Goal: Task Accomplishment & Management: Complete application form

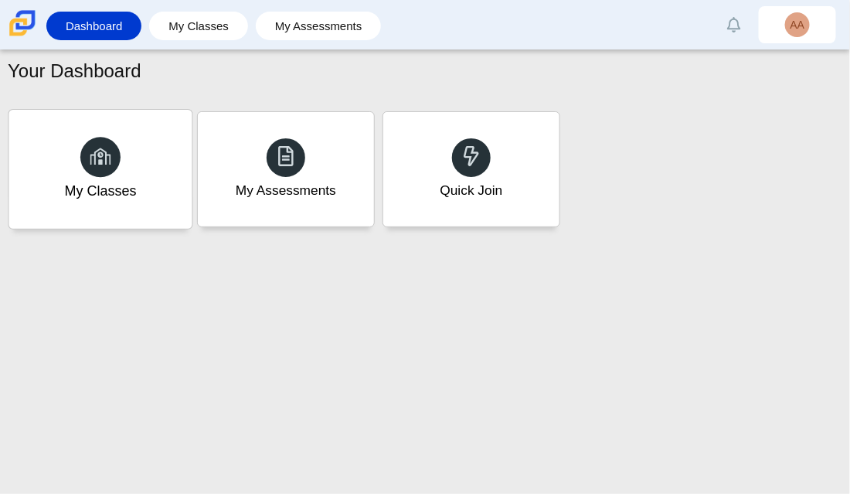
click at [165, 192] on div "My Classes" at bounding box center [99, 169] width 183 height 119
click at [108, 161] on icon at bounding box center [101, 156] width 22 height 22
click at [437, 165] on div "Quick Join" at bounding box center [470, 169] width 183 height 119
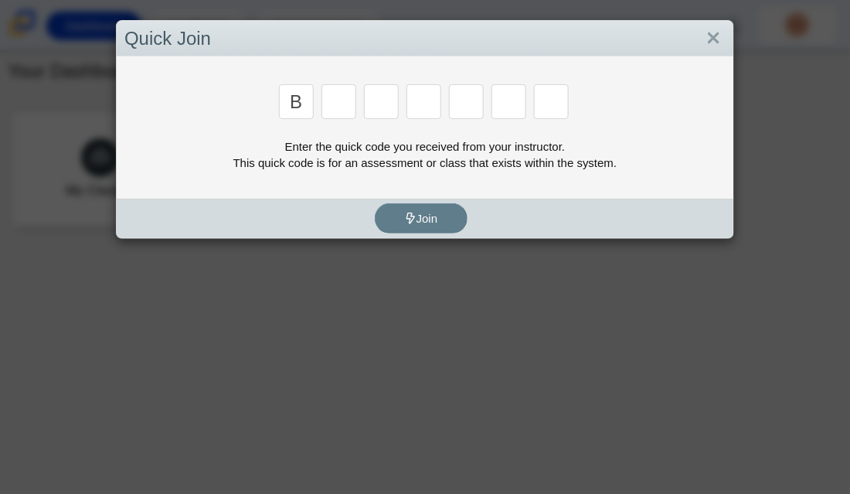
type input "b"
type input "m"
type input "3"
type input "5"
type input "3"
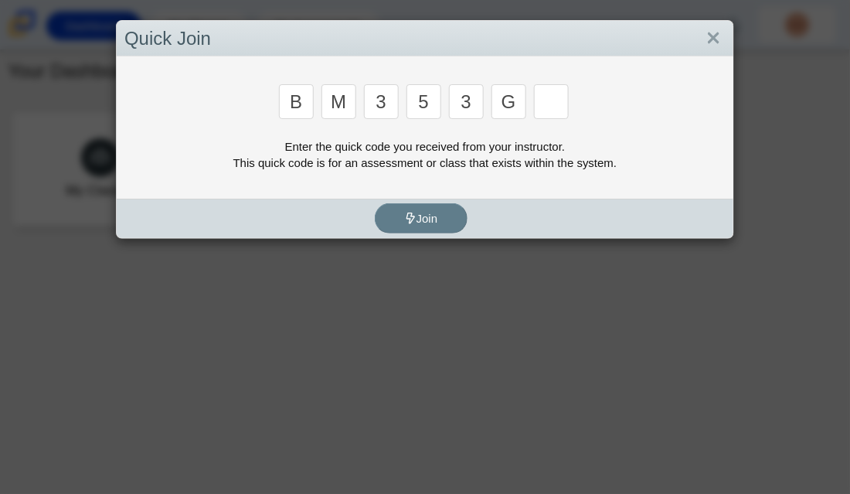
type input "g"
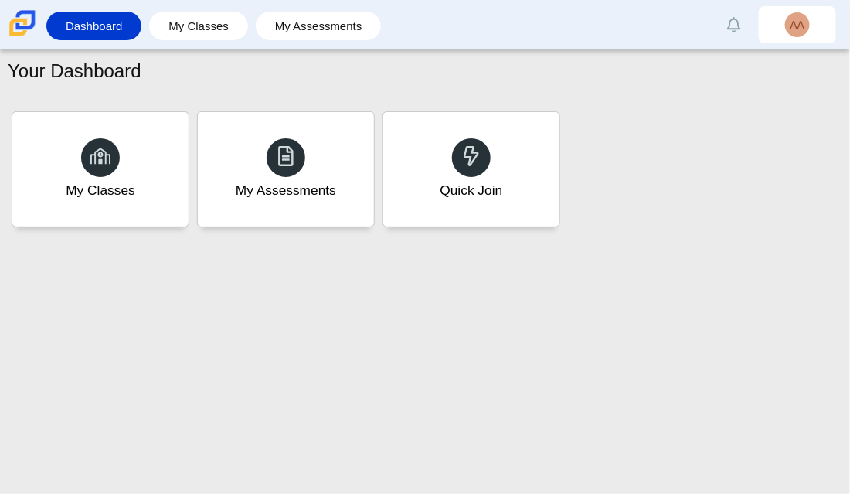
type input "b"
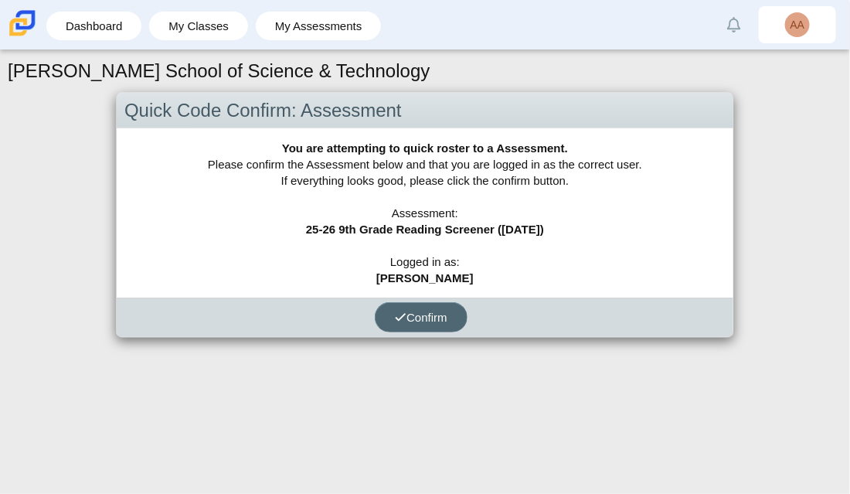
click at [441, 327] on button "Confirm" at bounding box center [421, 317] width 93 height 30
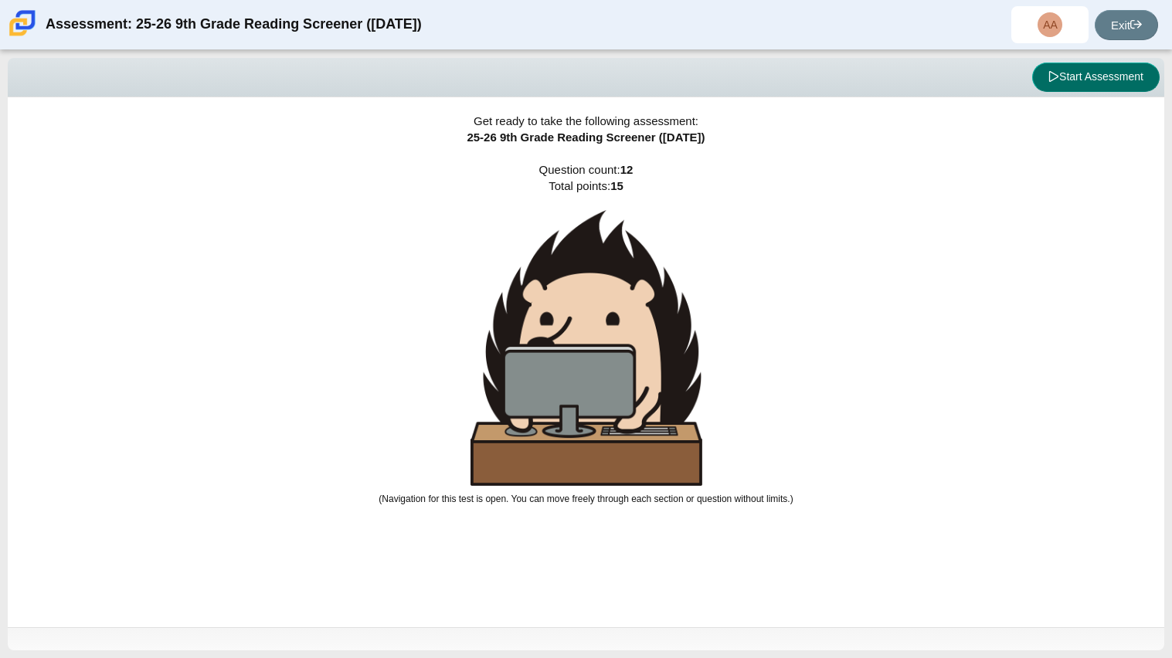
click at [849, 83] on button "Start Assessment" at bounding box center [1095, 77] width 127 height 29
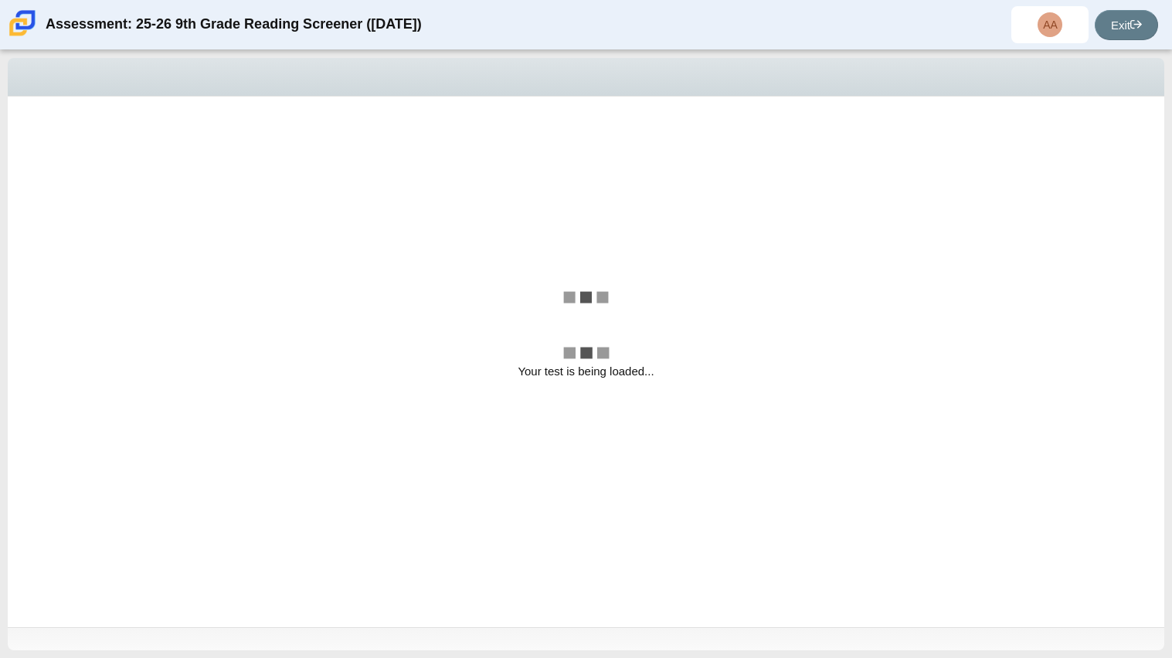
select select "ccc5b315-3c7c-471c-bf90-f22c8299c798"
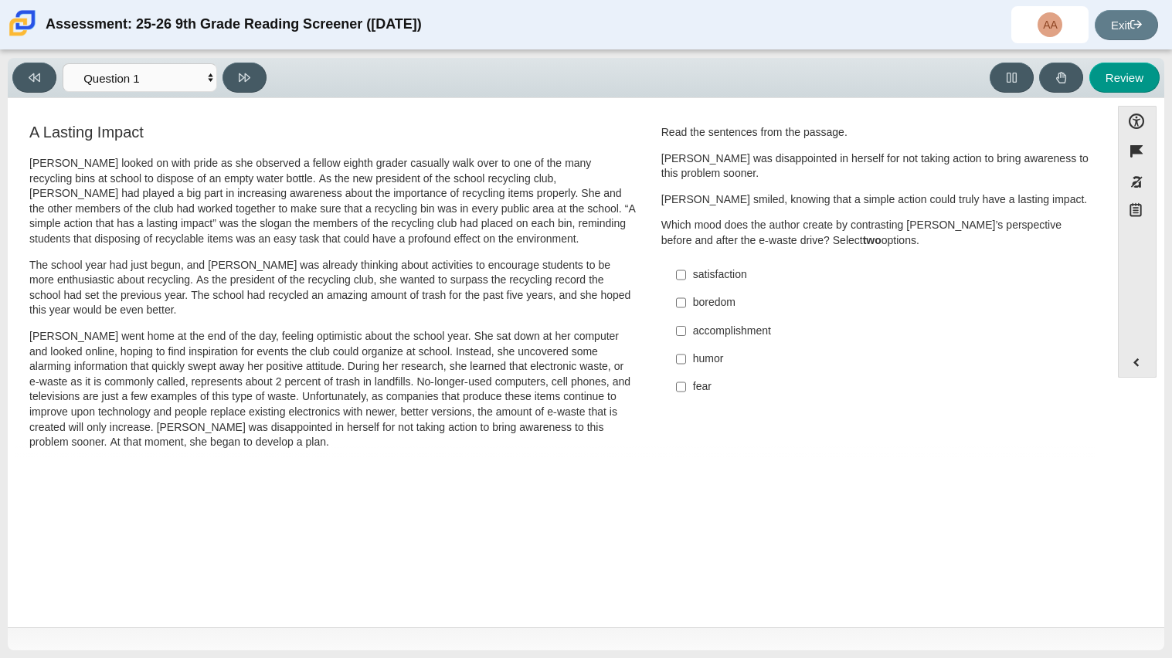
click at [697, 392] on div "fear" at bounding box center [888, 386] width 390 height 15
click at [686, 392] on input "fear fear" at bounding box center [681, 387] width 10 height 28
checkbox input "true"
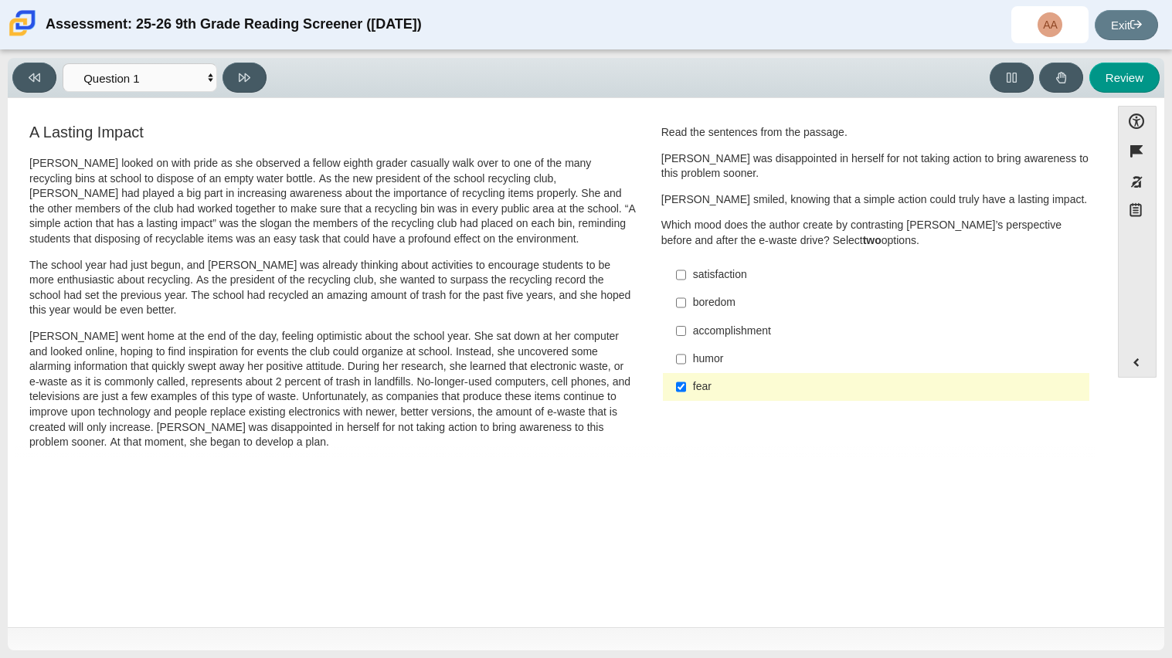
click at [740, 295] on div "boredom" at bounding box center [888, 302] width 390 height 15
click at [686, 295] on input "boredom boredom" at bounding box center [681, 303] width 10 height 28
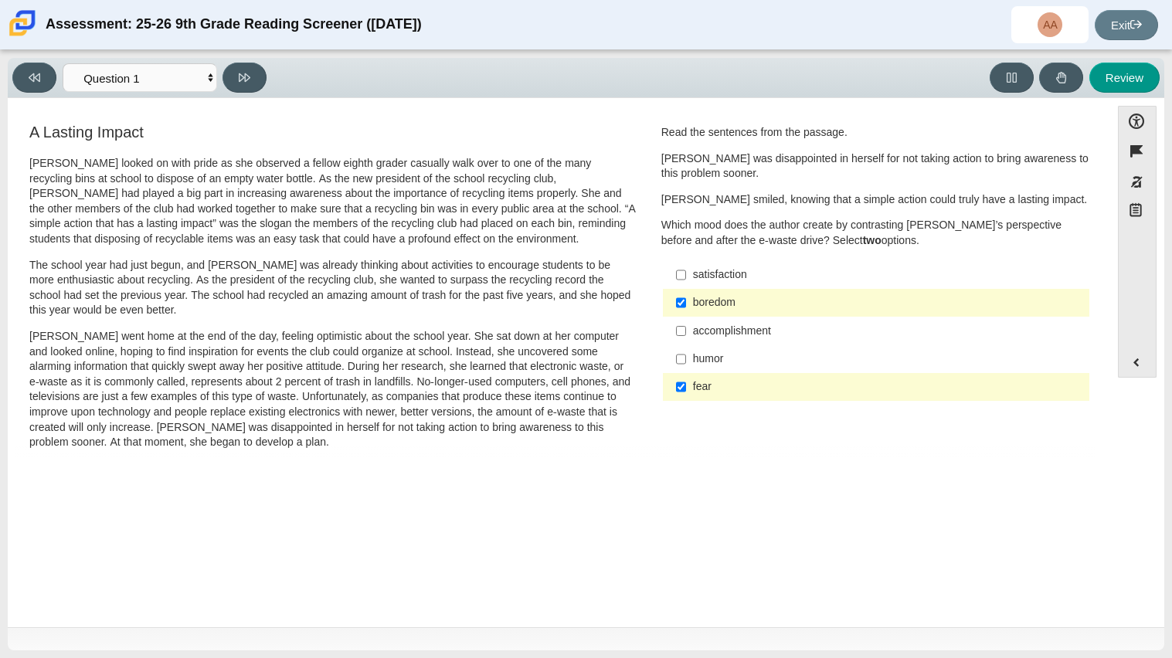
click at [681, 304] on label "boredom boredom" at bounding box center [877, 303] width 424 height 28
click at [681, 304] on input "boredom boredom" at bounding box center [681, 303] width 10 height 28
checkbox input "false"
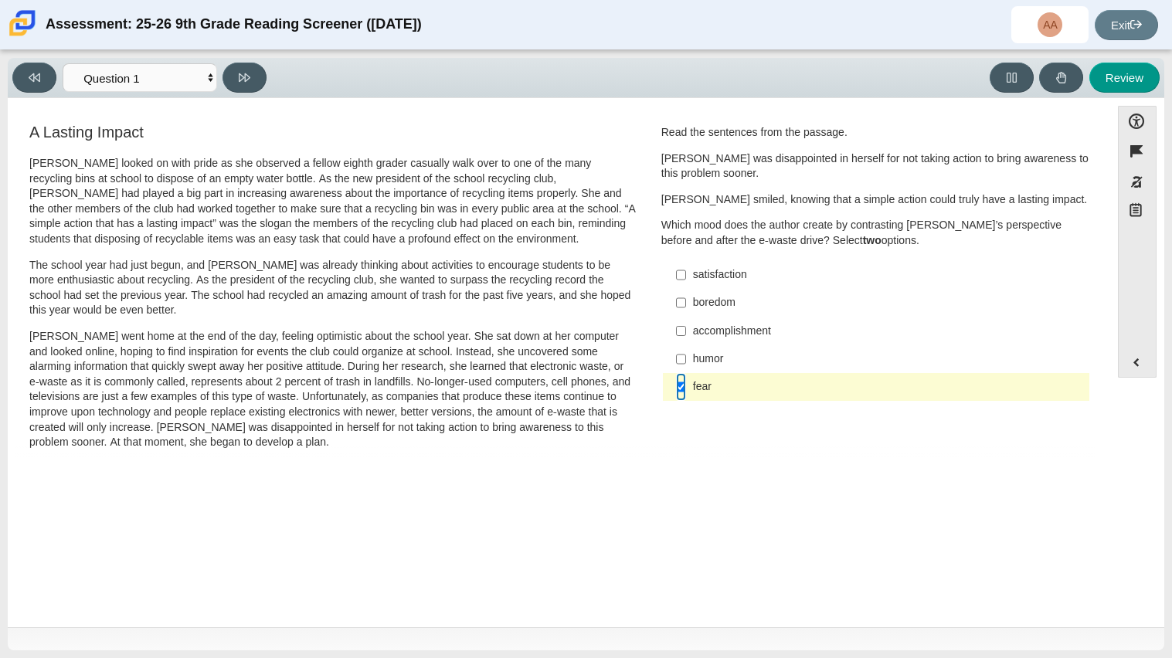
click at [679, 386] on input "fear fear" at bounding box center [681, 387] width 10 height 28
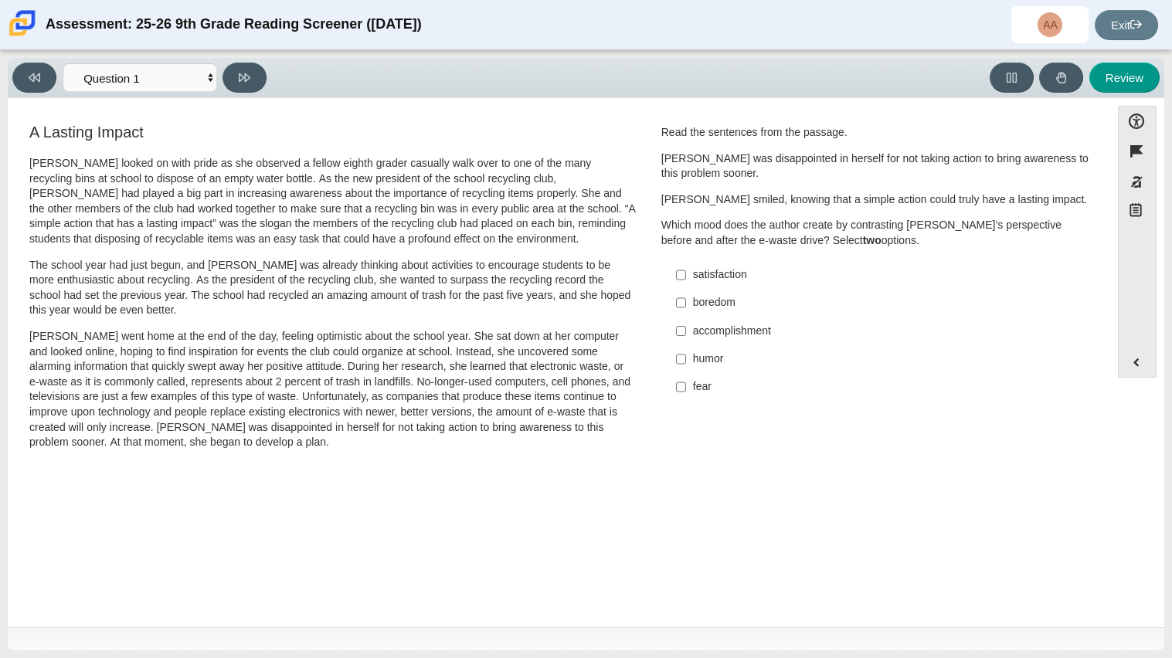
click at [701, 399] on label "fear fear" at bounding box center [877, 387] width 424 height 28
click at [686, 399] on input "fear fear" at bounding box center [681, 387] width 10 height 28
checkbox input "true"
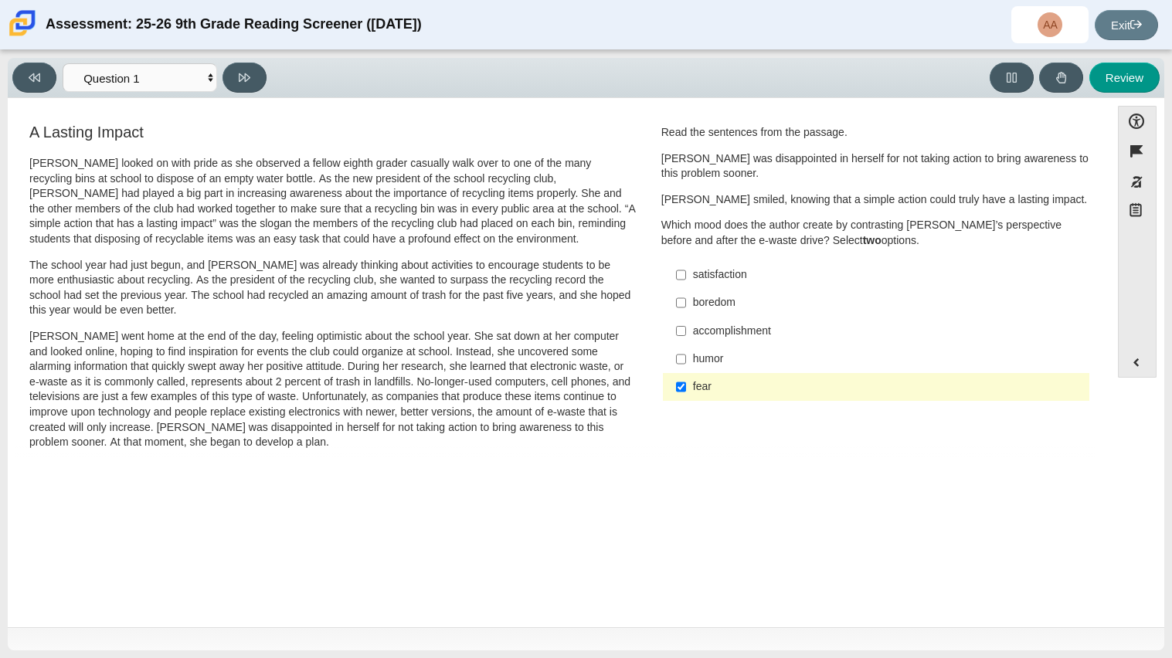
click at [727, 284] on label "satisfaction satisfaction" at bounding box center [877, 275] width 424 height 28
click at [686, 284] on input "satisfaction satisfaction" at bounding box center [681, 275] width 10 height 28
checkbox input "true"
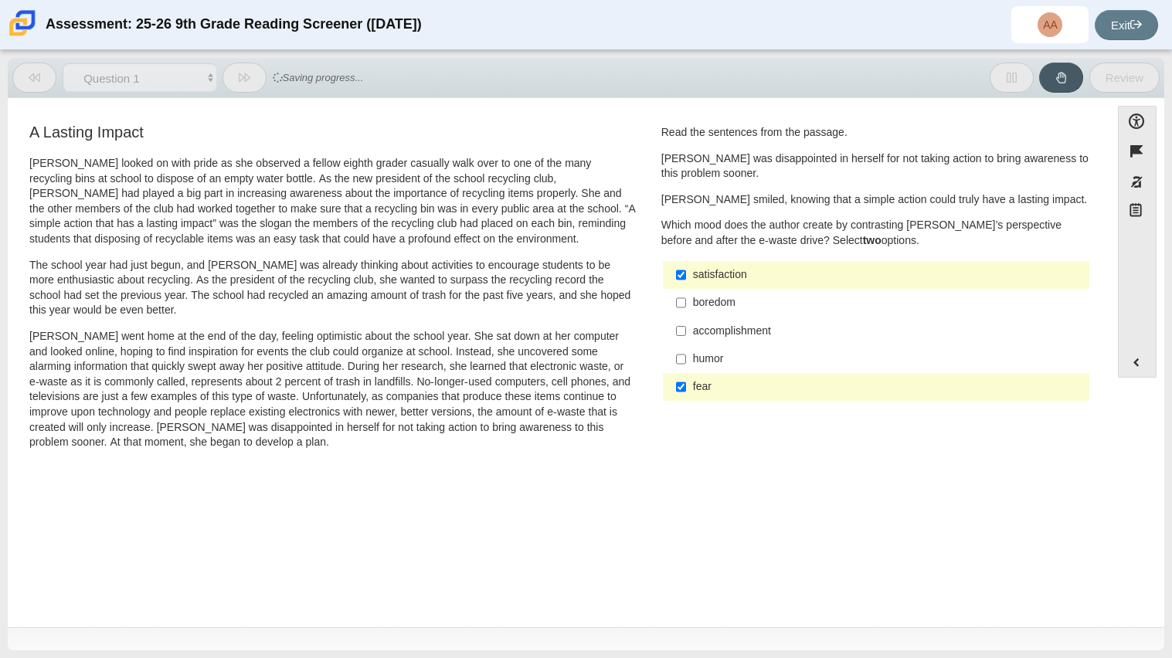
click at [665, 334] on label "accomplishment accomplishment" at bounding box center [877, 331] width 424 height 28
click at [676, 334] on input "accomplishment accomplishment" at bounding box center [681, 331] width 10 height 28
checkbox input "true"
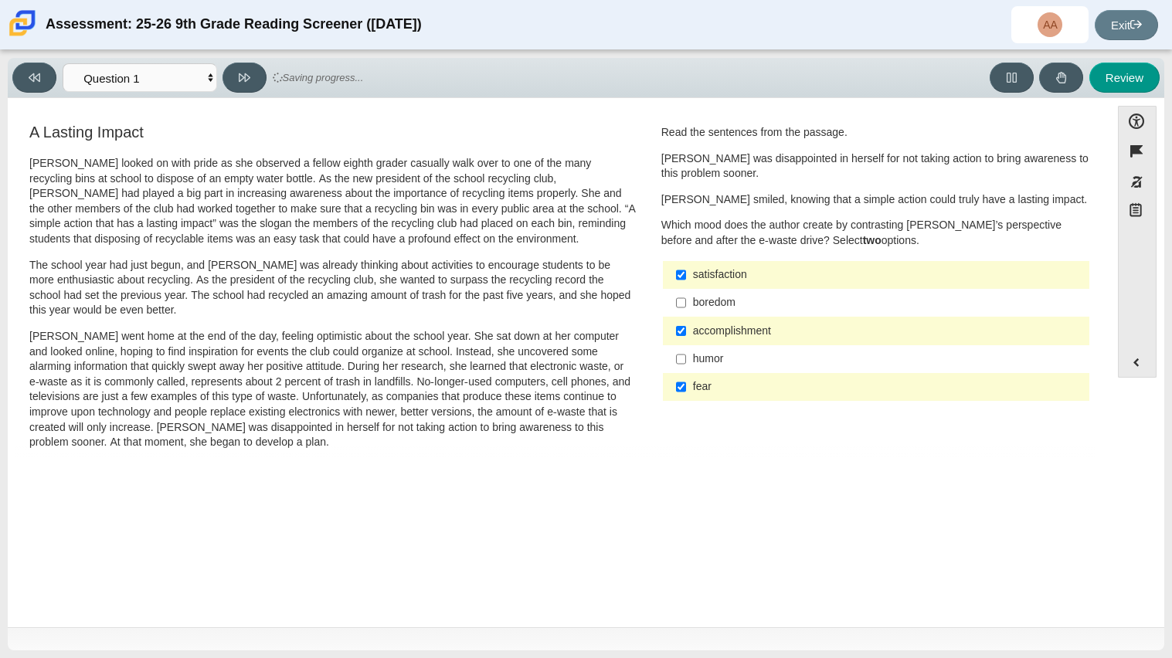
click at [695, 314] on label "boredom boredom" at bounding box center [877, 303] width 424 height 28
click at [686, 314] on input "boredom boredom" at bounding box center [681, 303] width 10 height 28
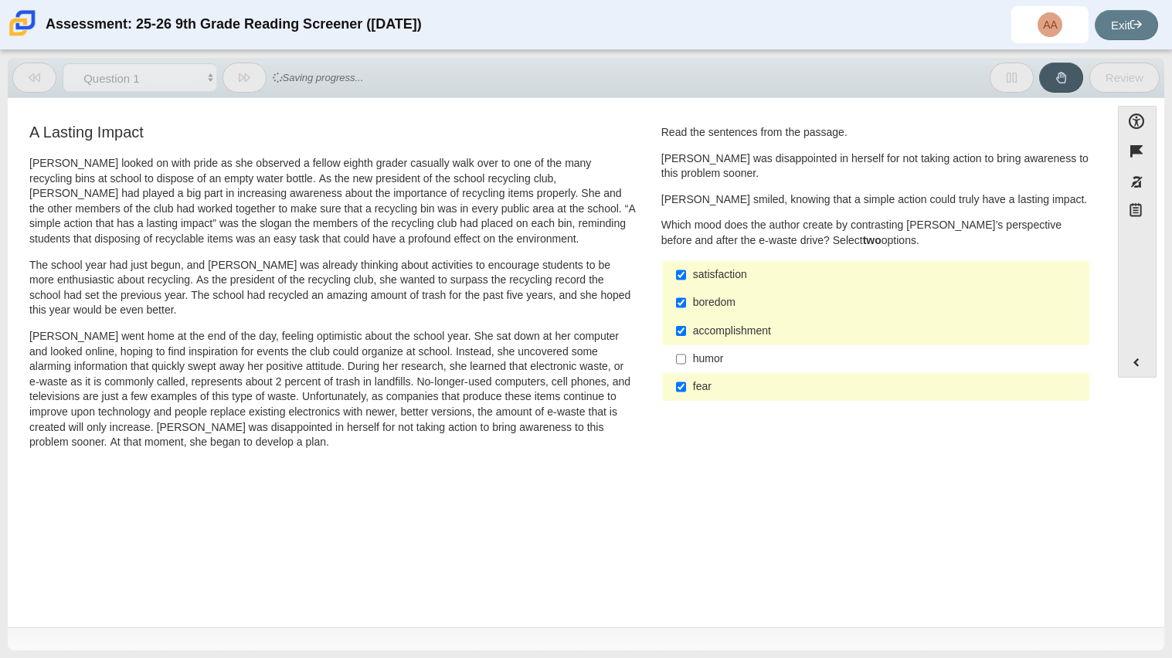
click at [696, 314] on label "boredom boredom" at bounding box center [877, 303] width 424 height 28
click at [686, 314] on input "boredom boredom" at bounding box center [681, 303] width 10 height 28
checkbox input "false"
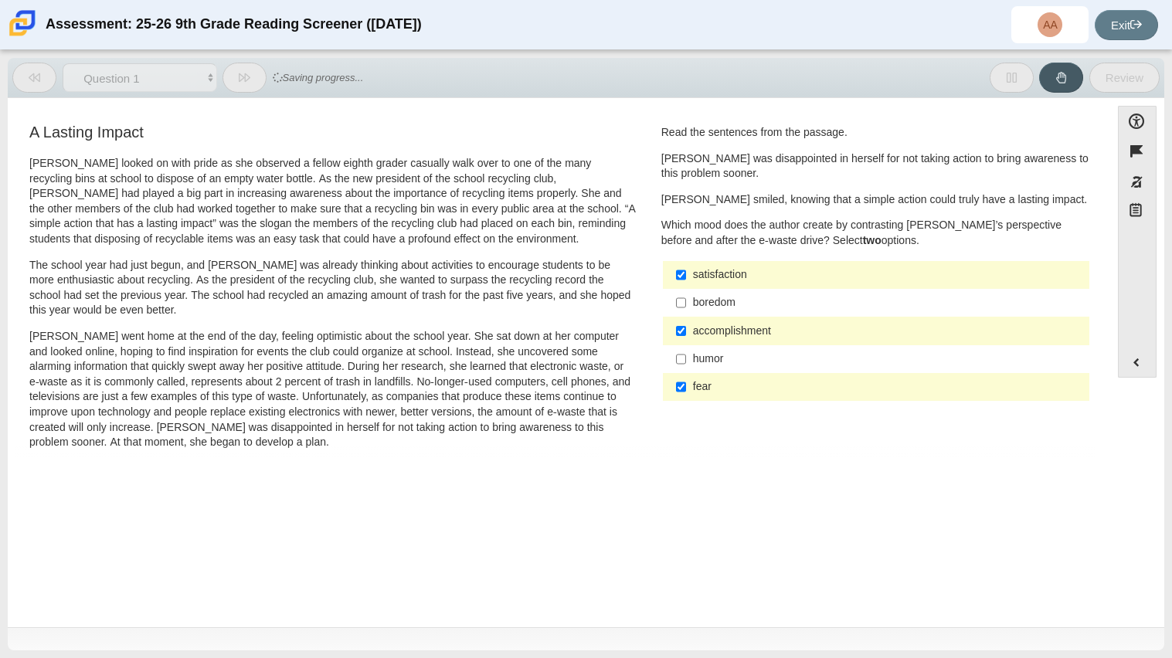
click at [704, 333] on div "accomplishment" at bounding box center [888, 331] width 390 height 15
click at [686, 333] on input "accomplishment accomplishment" at bounding box center [681, 331] width 10 height 28
checkbox input "false"
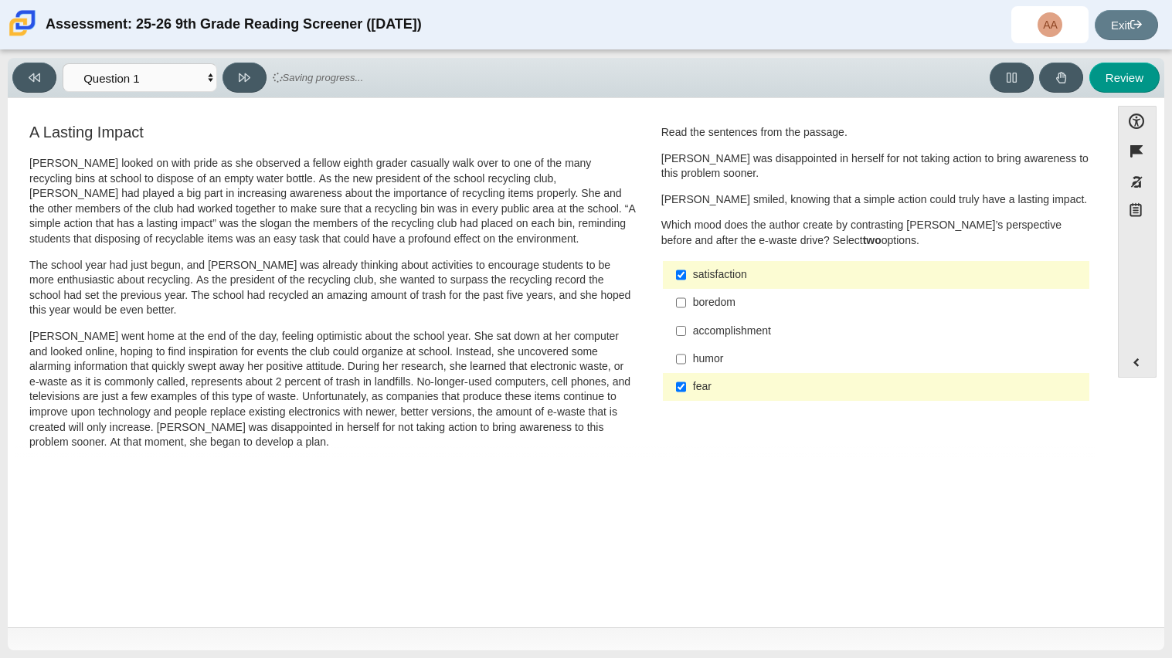
click at [603, 344] on p "Scarlett went home at the end of the day, feeling optimistic about the school y…" at bounding box center [332, 389] width 606 height 121
click at [258, 76] on button at bounding box center [244, 78] width 44 height 30
select select "0ff64528-ffd7-428d-b192-babfaadd44e8"
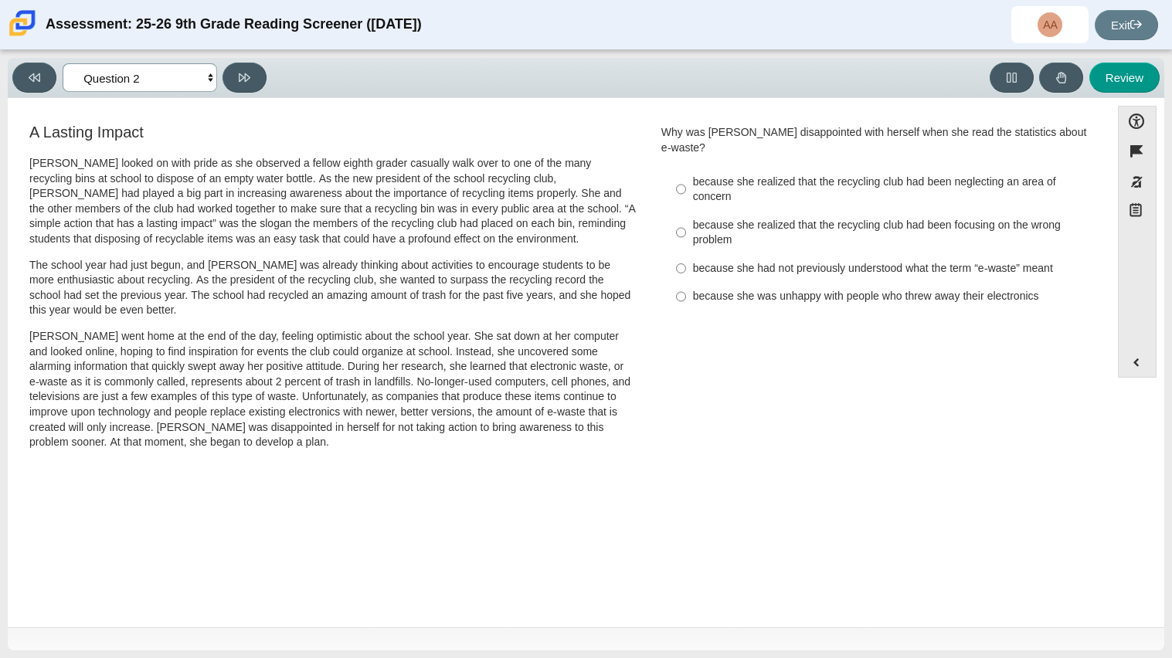
click at [210, 80] on select "Questions Question 1 Question 2 Question 3 Question 4 Question 5 Question 6 Que…" at bounding box center [140, 77] width 154 height 29
click at [358, 130] on h3 "A Lasting Impact" at bounding box center [332, 132] width 606 height 17
click at [714, 261] on div "because she had not previously understood what the term “e-waste” meant" at bounding box center [888, 268] width 390 height 15
click at [686, 254] on input "because she had not previously understood what the term “e-waste” meant because…" at bounding box center [681, 268] width 10 height 28
radio input "true"
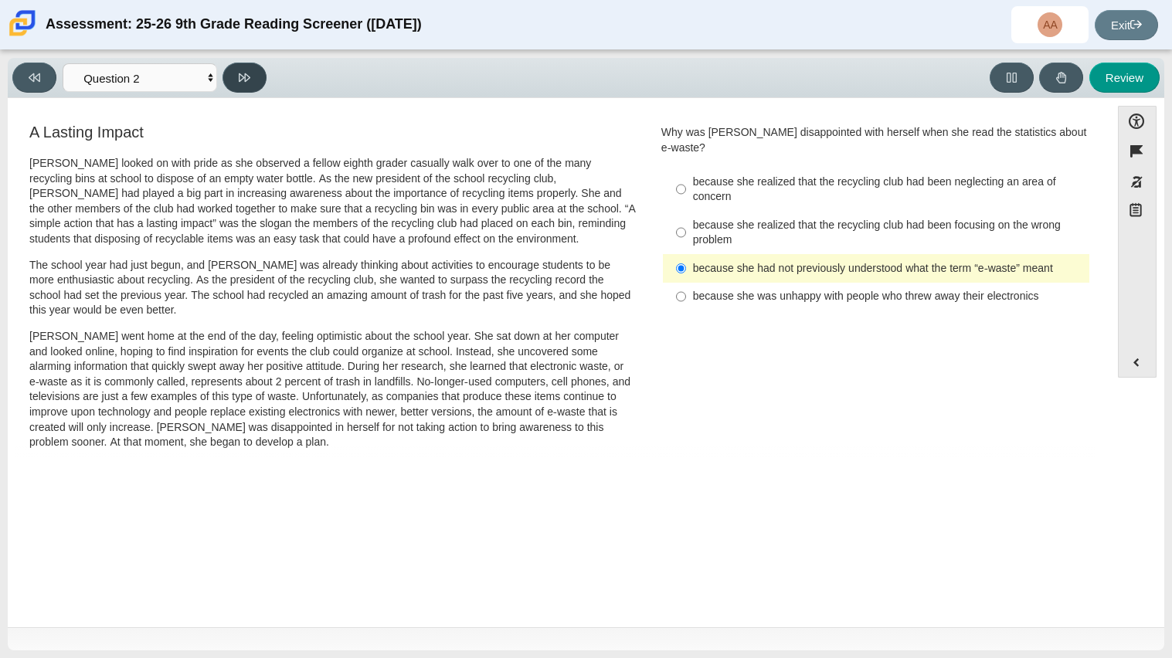
click at [239, 81] on icon at bounding box center [245, 78] width 12 height 12
select select "7ce3d843-6974-4858-901c-1ff39630e843"
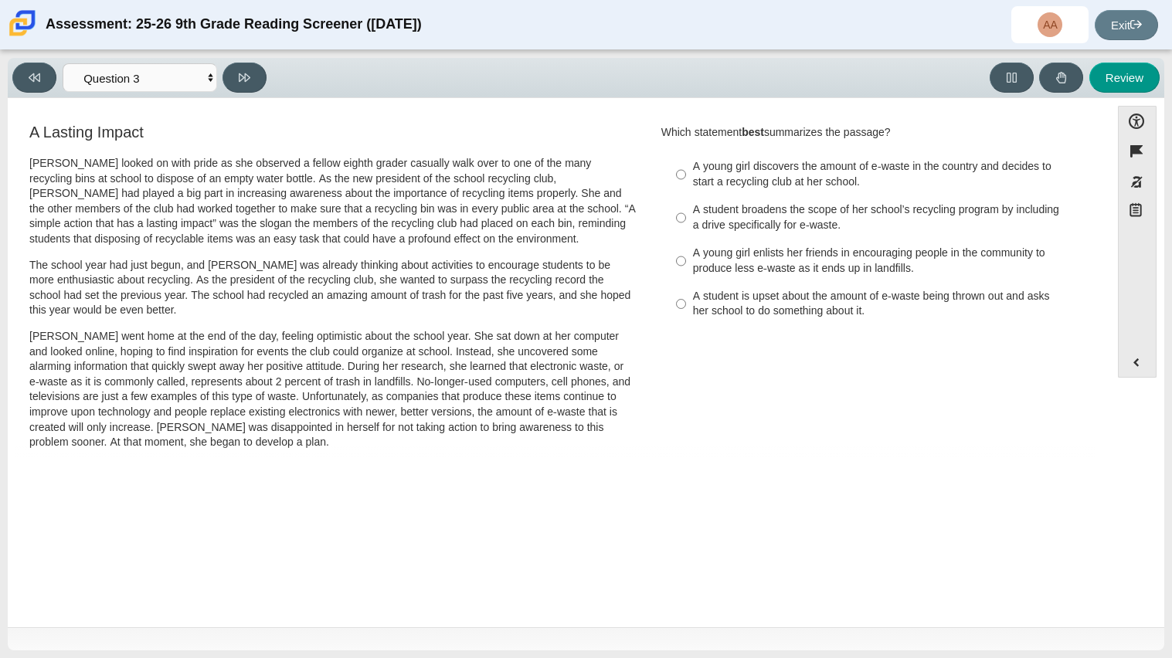
click at [755, 273] on div "A young girl enlists her friends in encouraging people in the community to prod…" at bounding box center [888, 261] width 390 height 30
click at [686, 273] on input "A young girl enlists her friends in encouraging people in the community to prod…" at bounding box center [681, 260] width 10 height 43
radio input "true"
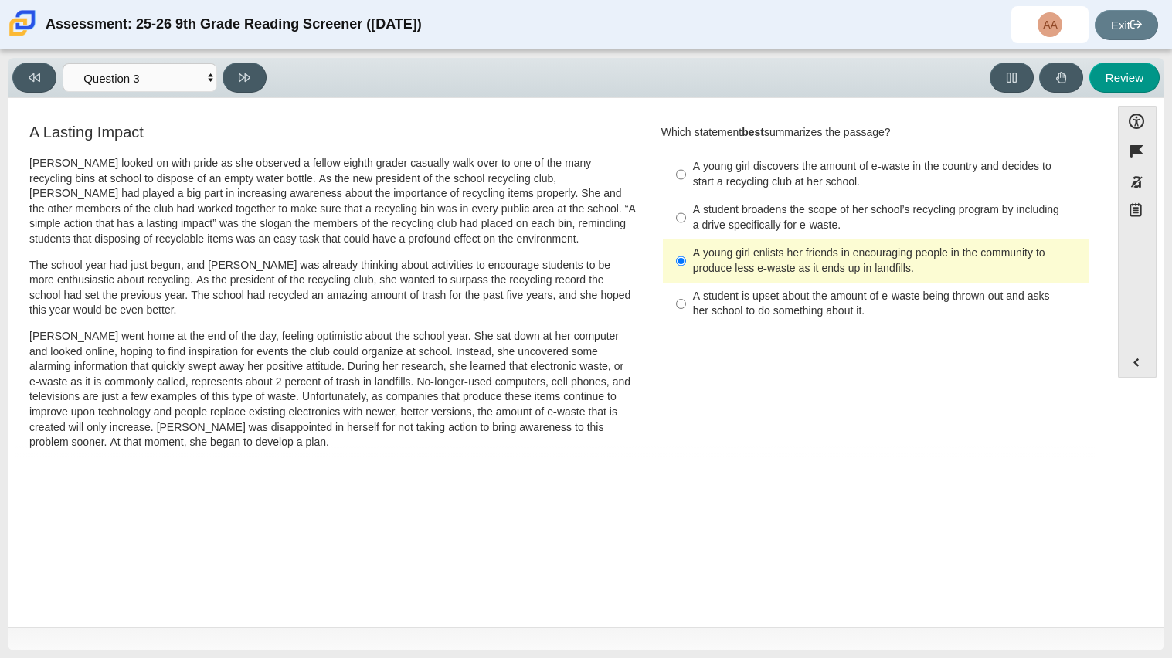
click at [744, 173] on div "A young girl discovers the amount of e-waste in the country and decides to star…" at bounding box center [888, 174] width 390 height 30
click at [686, 173] on input "A young girl discovers the amount of e-waste in the country and decides to star…" at bounding box center [681, 174] width 10 height 43
radio input "true"
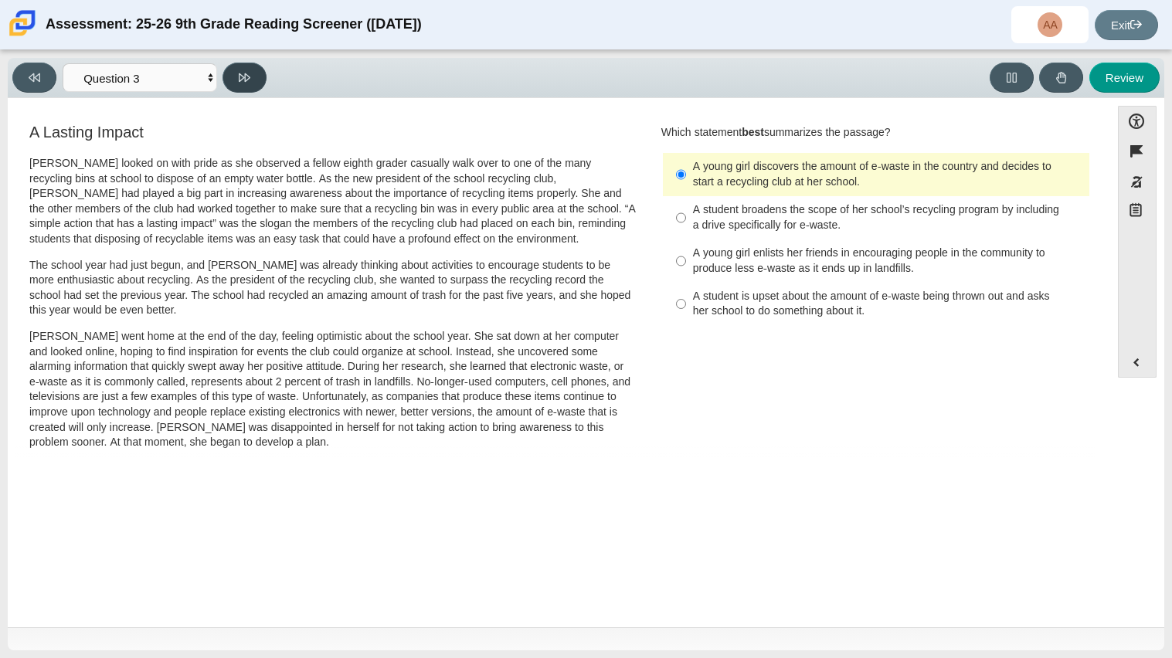
click at [243, 75] on icon at bounding box center [245, 77] width 12 height 8
select select "ca9ea0f1-49c5-4bd1-83b0-472c18652b42"
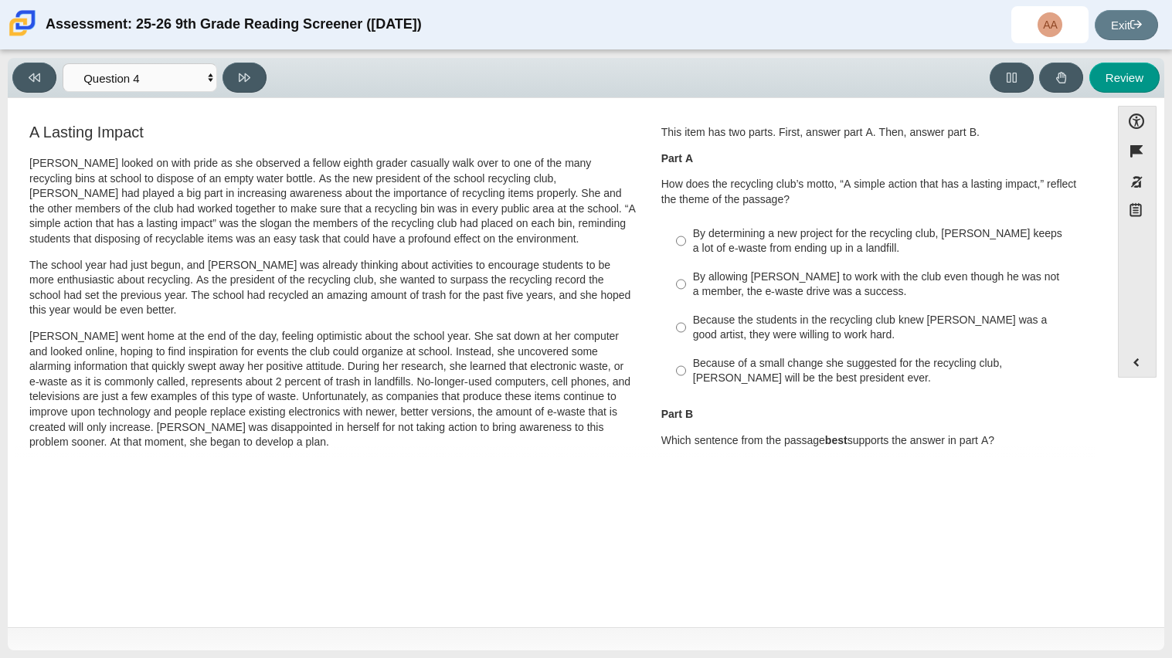
click at [789, 236] on div "By determining a new project for the recycling club, Scarlett keeps a lot of e-…" at bounding box center [888, 241] width 390 height 30
click at [686, 236] on input "By determining a new project for the recycling club, Scarlett keeps a lot of e-…" at bounding box center [681, 240] width 10 height 43
radio input "true"
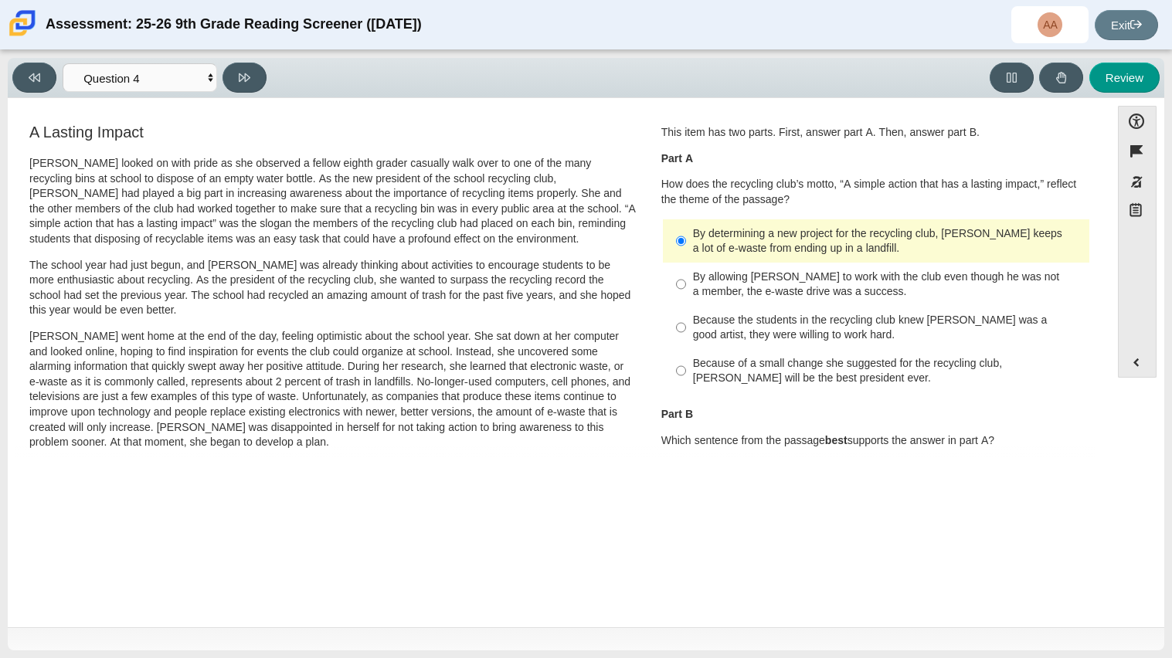
click at [795, 205] on p "How does the recycling club’s motto, “A simple action that has a lasting impact…" at bounding box center [875, 192] width 429 height 30
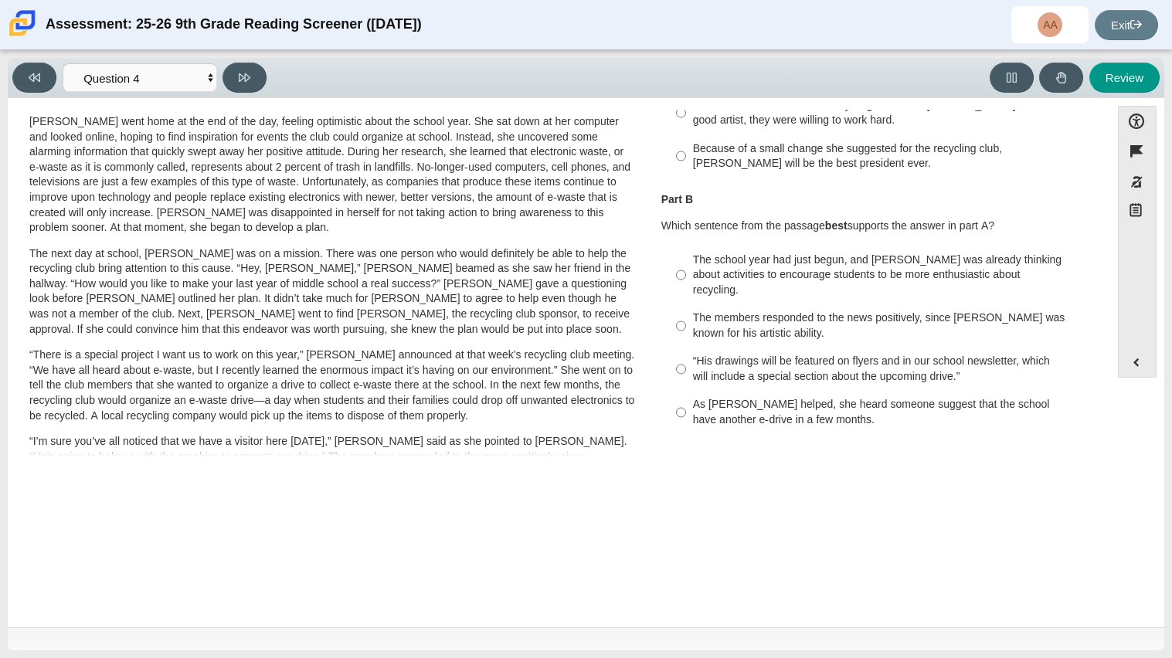
scroll to position [215, 0]
click at [779, 353] on div "“His drawings will be featured on flyers and in our school newsletter, which wi…" at bounding box center [888, 368] width 390 height 30
click at [686, 347] on input "“His drawings will be featured on flyers and in our school newsletter, which wi…" at bounding box center [681, 368] width 10 height 43
radio input "true"
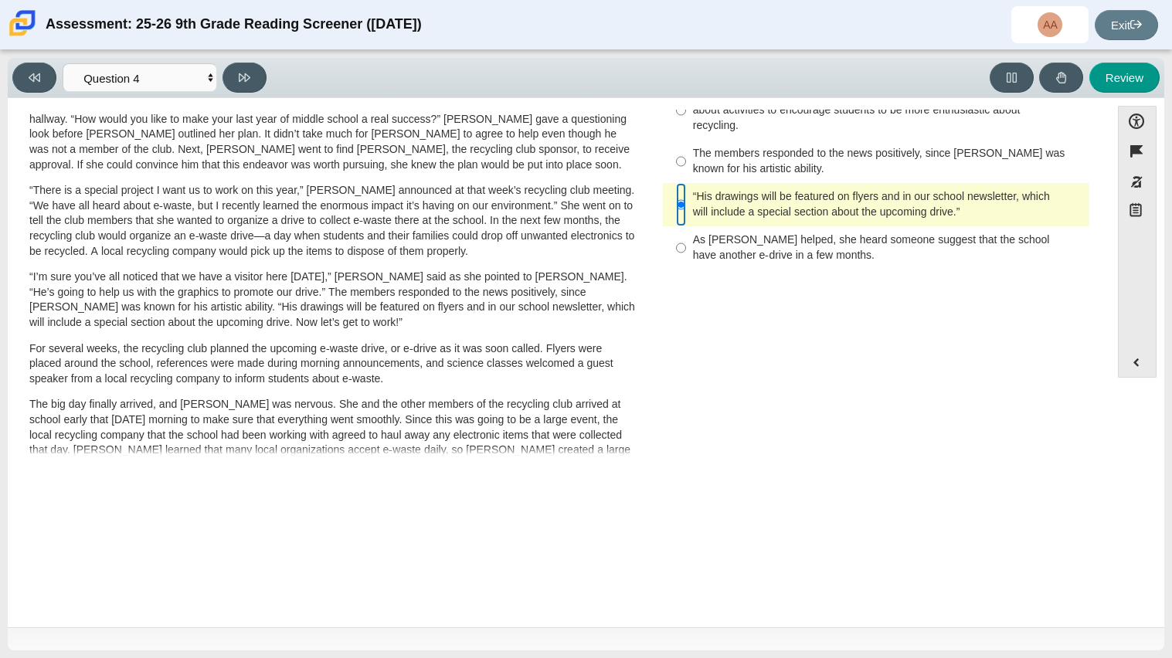
scroll to position [306, 0]
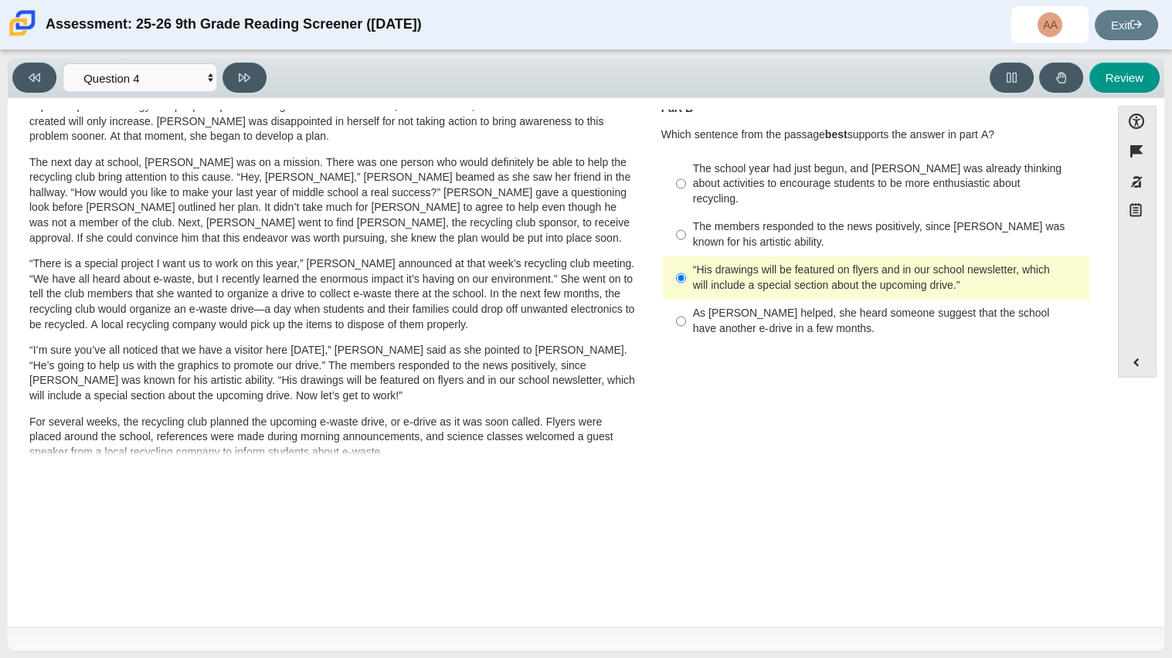
click at [833, 180] on div "The school year had just begun, and Scarlett was already thinking about activit…" at bounding box center [888, 184] width 390 height 46
click at [686, 180] on input "The school year had just begun, and Scarlett was already thinking about activit…" at bounding box center [681, 183] width 10 height 59
radio input "true"
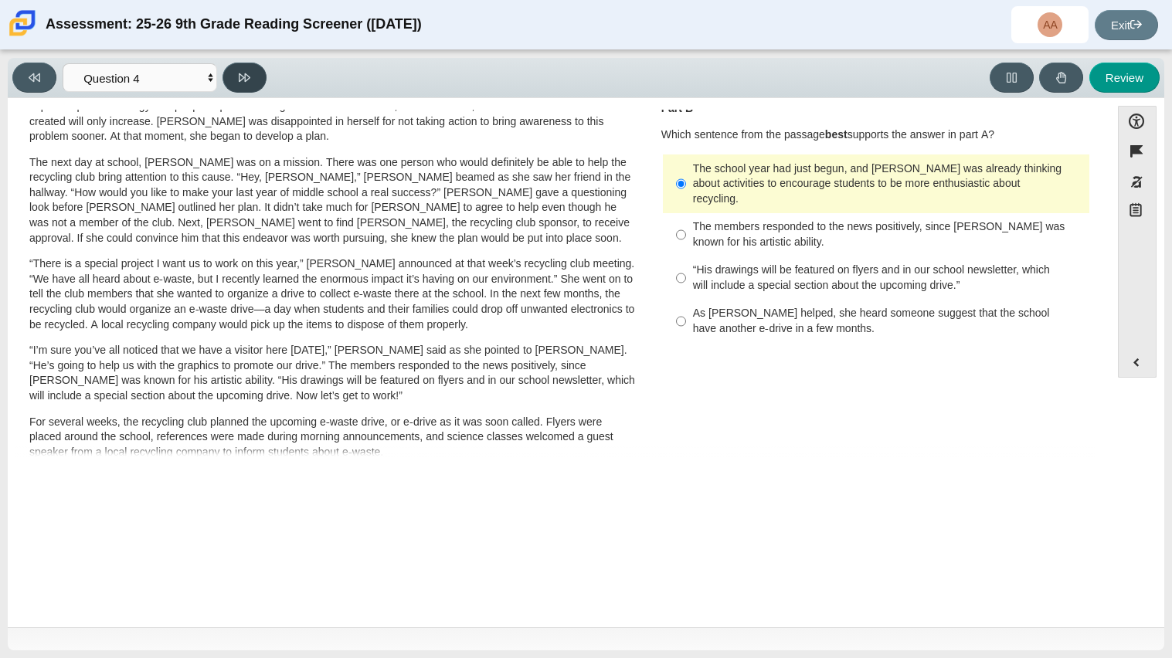
click at [223, 73] on button at bounding box center [244, 78] width 44 height 30
select select "e41f1a79-e29f-4095-8030-a53364015bed"
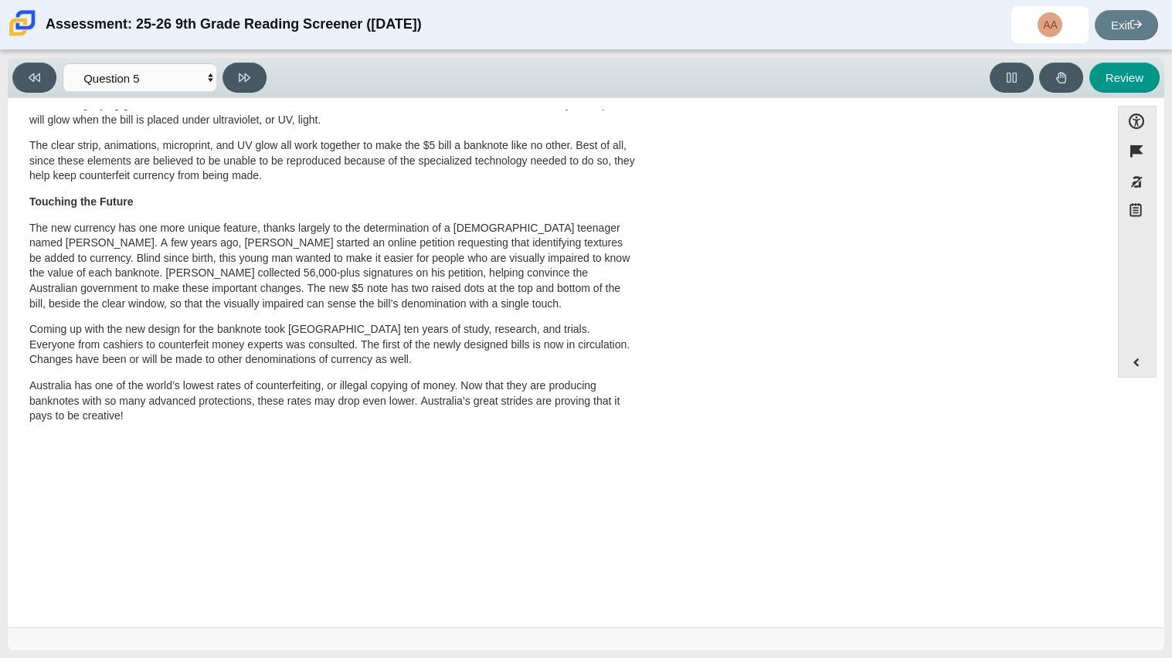
scroll to position [0, 0]
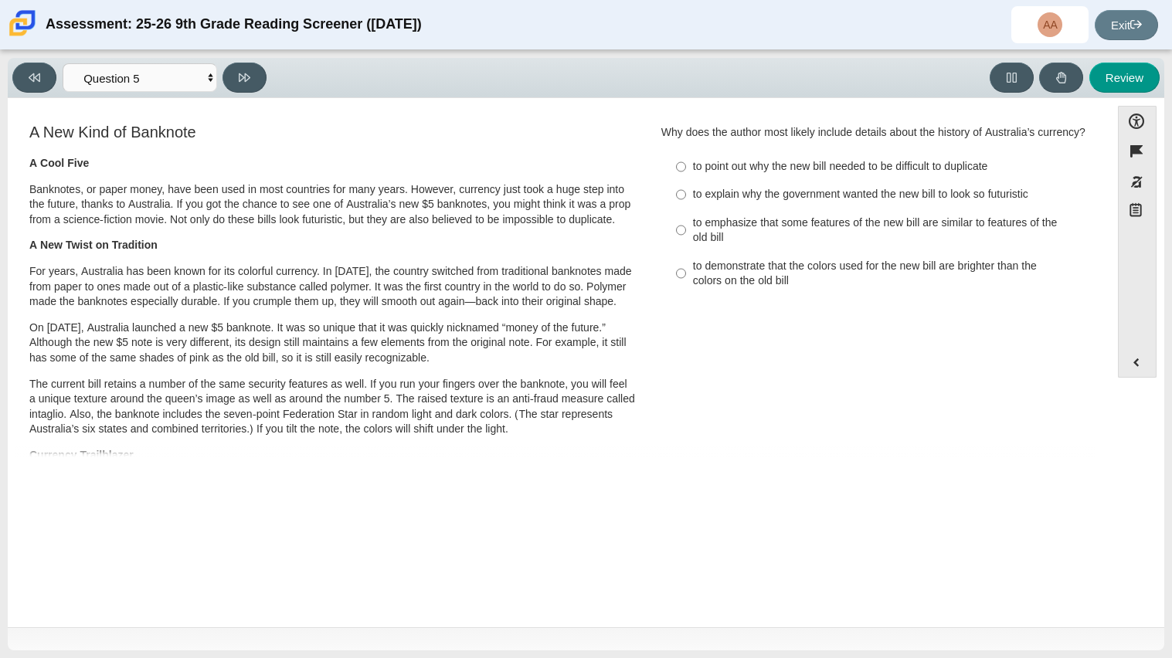
click at [754, 258] on label "to demonstrate that the colors used for the new bill are brighter than the colo…" at bounding box center [877, 273] width 424 height 43
click at [686, 258] on input "to demonstrate that the colors used for the new bill are brighter than the colo…" at bounding box center [681, 273] width 10 height 43
radio input "true"
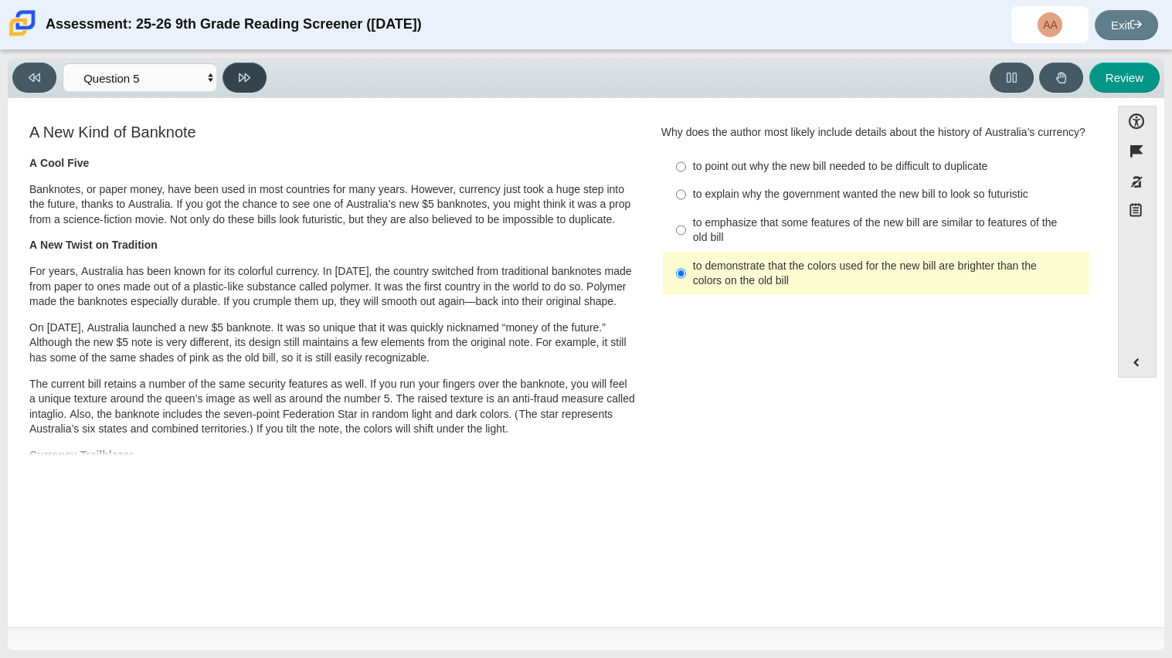
click at [253, 76] on button at bounding box center [244, 78] width 44 height 30
select select "69146e31-7b3d-4a3e-9ce6-f30c24342ae0"
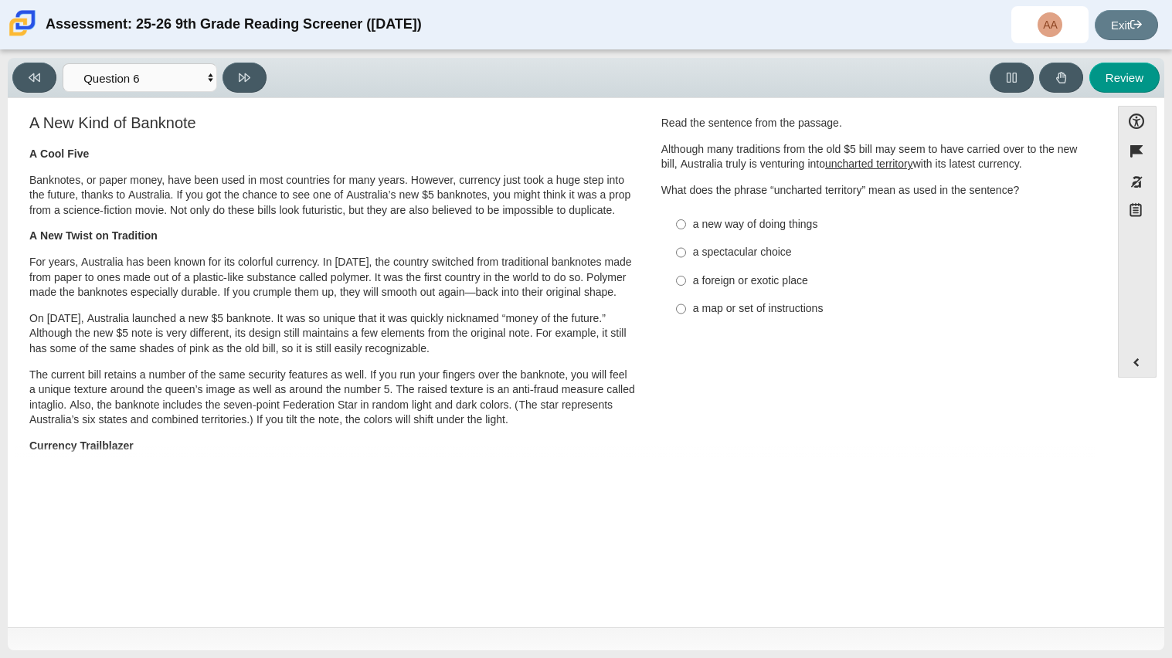
scroll to position [12, 0]
click at [797, 225] on div "a new way of doing things" at bounding box center [888, 222] width 390 height 15
click at [686, 225] on input "a new way of doing things a new way of doing things" at bounding box center [681, 222] width 10 height 28
radio input "true"
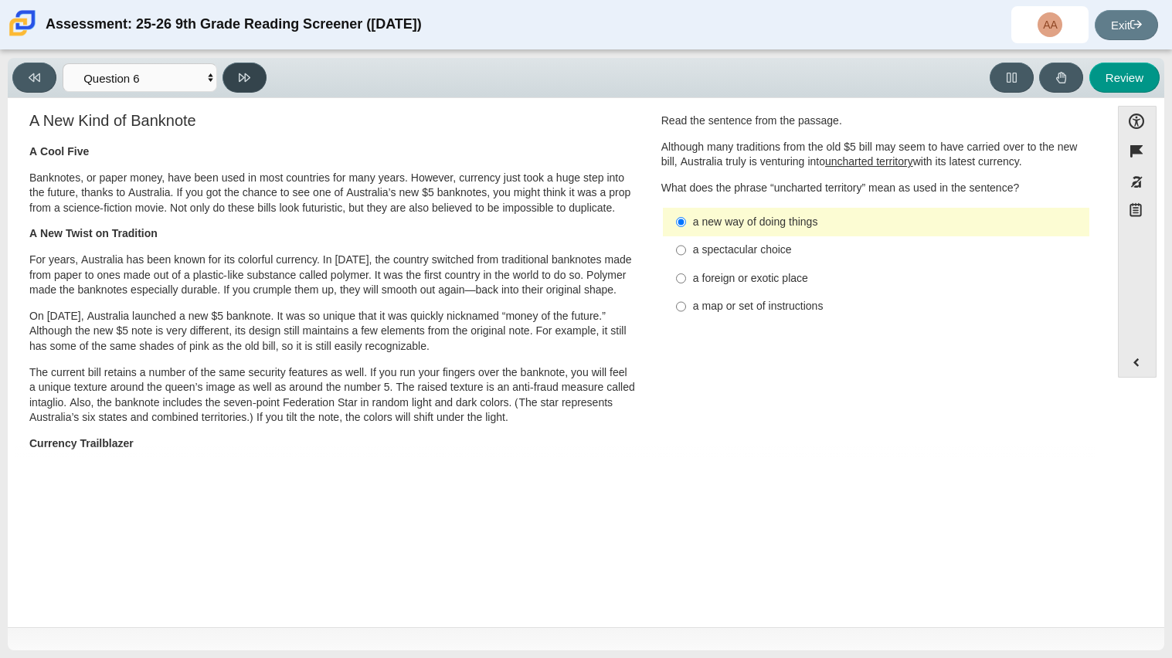
click at [260, 69] on button at bounding box center [244, 78] width 44 height 30
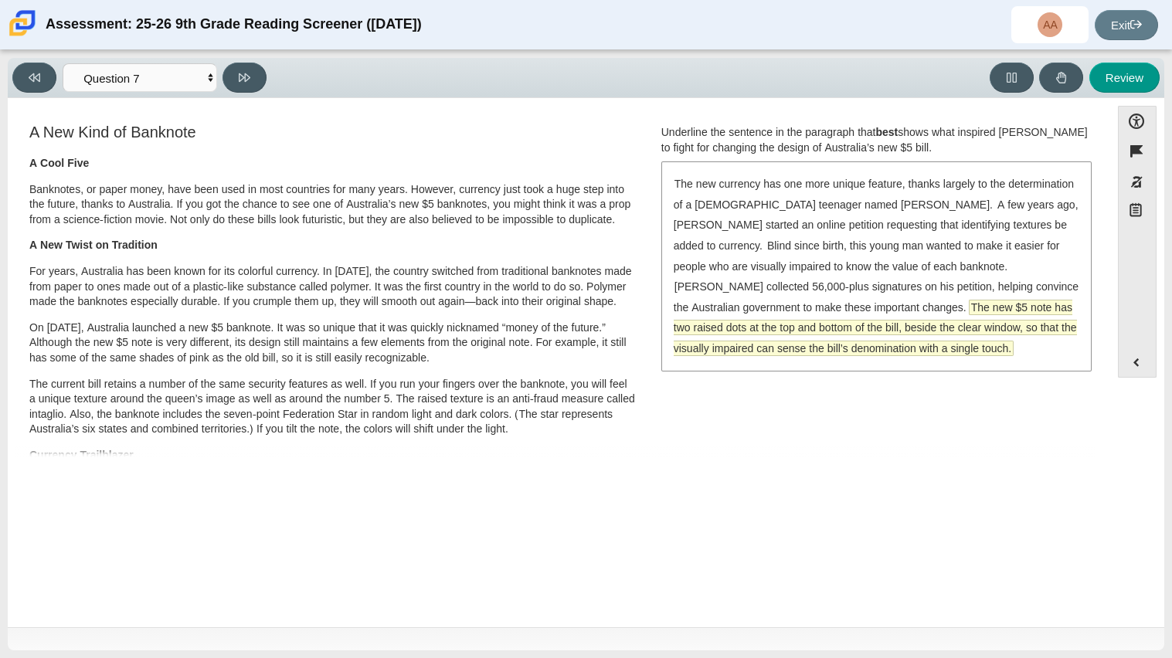
click at [849, 310] on span "The new $5 note has two raised dots at the top and bottom of the bill, beside t…" at bounding box center [874, 327] width 403 height 55
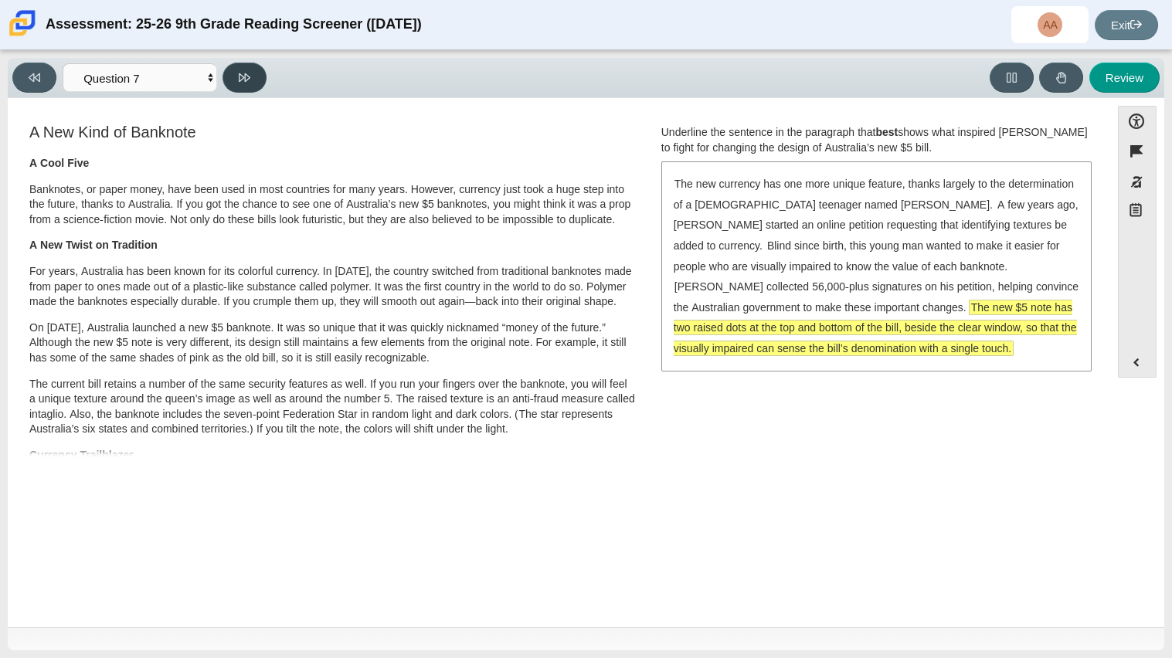
click at [263, 80] on button at bounding box center [244, 78] width 44 height 30
select select "ea8338c2-a6a3-418e-a305-2b963b54a290"
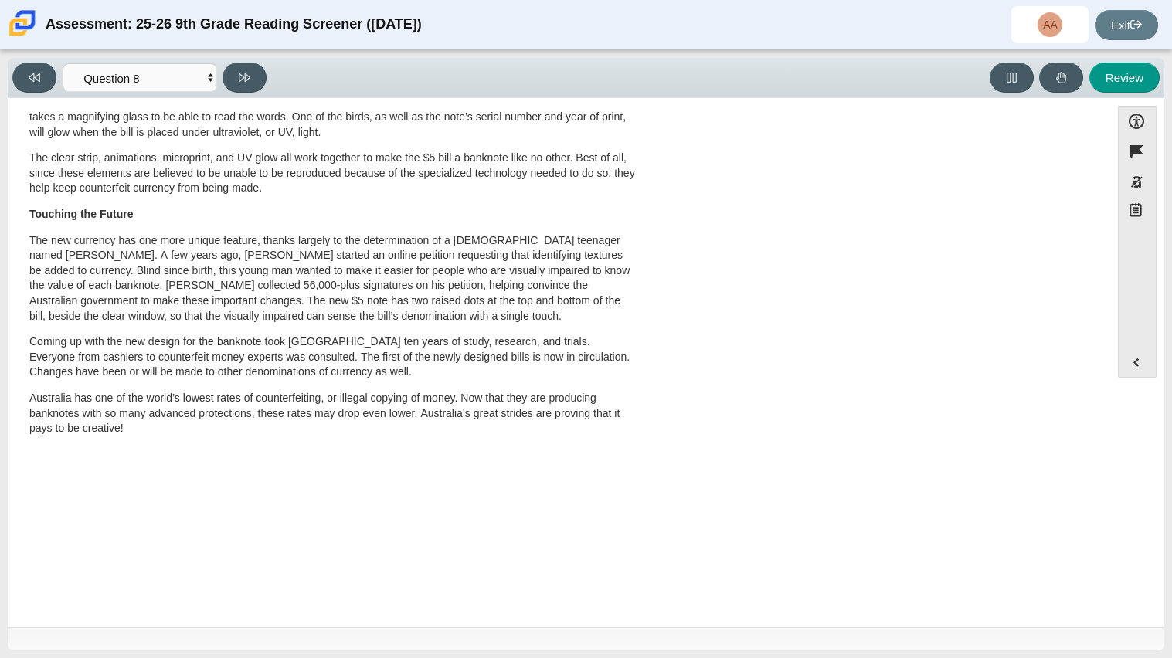
scroll to position [0, 0]
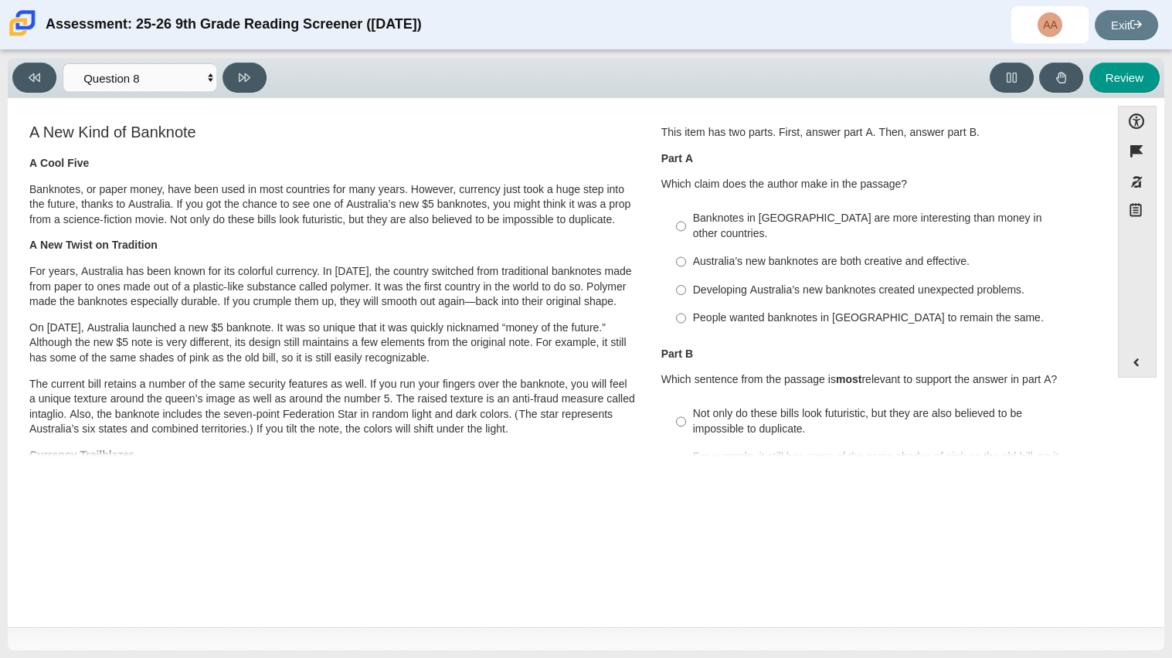
click at [729, 283] on div "Developing Australia’s new banknotes created unexpected problems." at bounding box center [888, 290] width 390 height 15
click at [686, 276] on input "Developing Australia’s new banknotes created unexpected problems. Developing Au…" at bounding box center [681, 290] width 10 height 28
radio input "true"
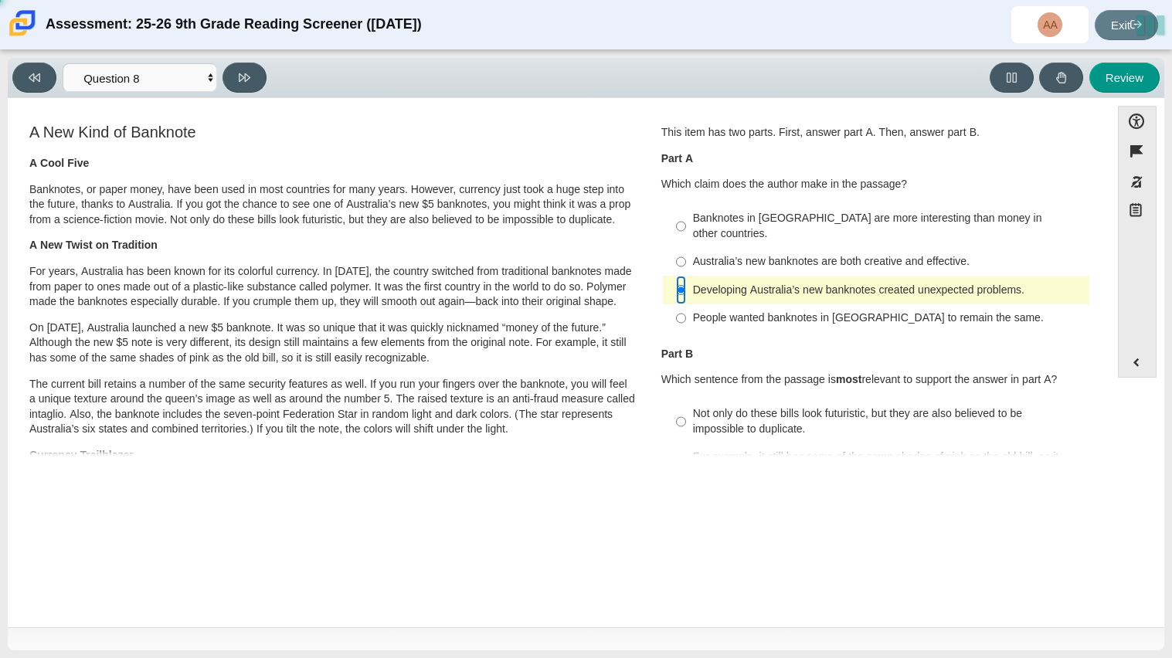
scroll to position [238, 0]
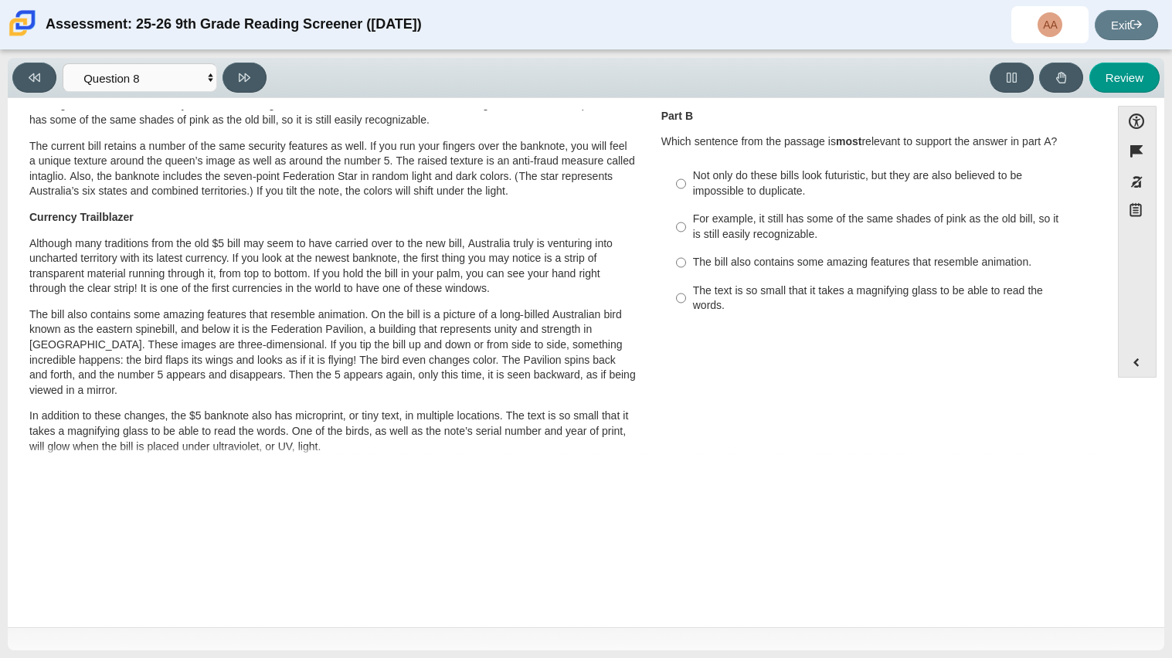
click at [769, 255] on div "The bill also contains some amazing features that resemble animation." at bounding box center [888, 262] width 390 height 15
click at [686, 249] on input "The bill also contains some amazing features that resemble animation. The bill …" at bounding box center [681, 263] width 10 height 28
radio input "true"
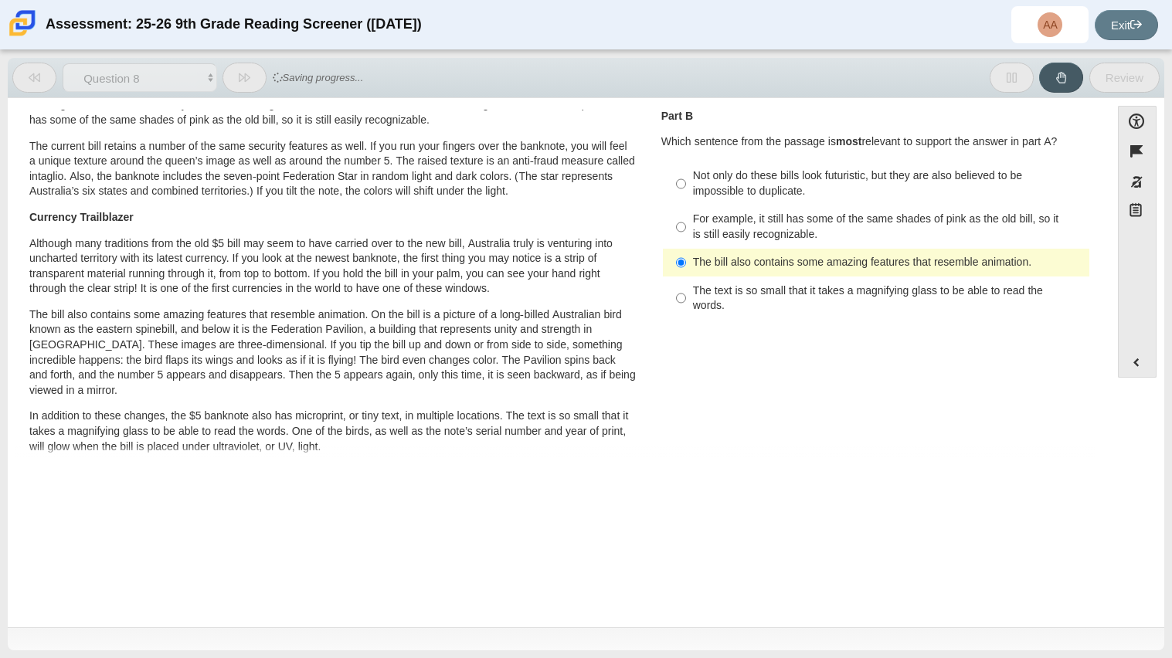
click at [767, 221] on div "For example, it still has some of the same shades of pink as the old bill, so i…" at bounding box center [888, 227] width 390 height 30
click at [686, 221] on input "For example, it still has some of the same shades of pink as the old bill, so i…" at bounding box center [681, 226] width 10 height 43
radio input "true"
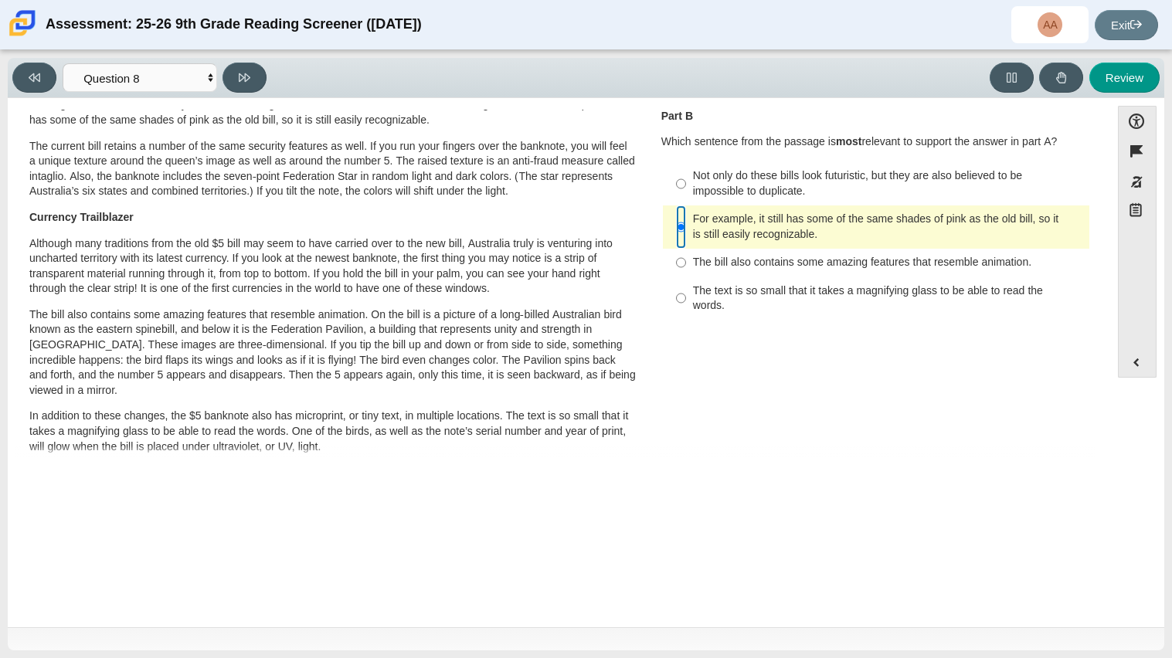
scroll to position [226, 0]
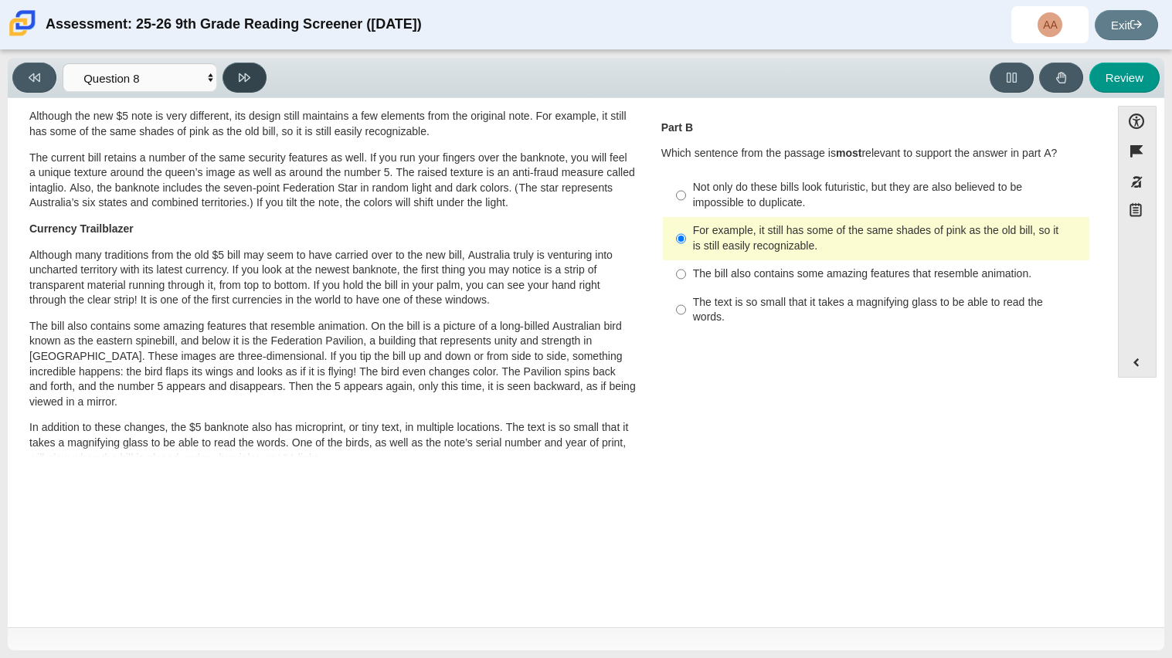
click at [246, 64] on button at bounding box center [244, 78] width 44 height 30
select select "89f058d6-b15c-4ef5-a4b3-fdaffb8868b6"
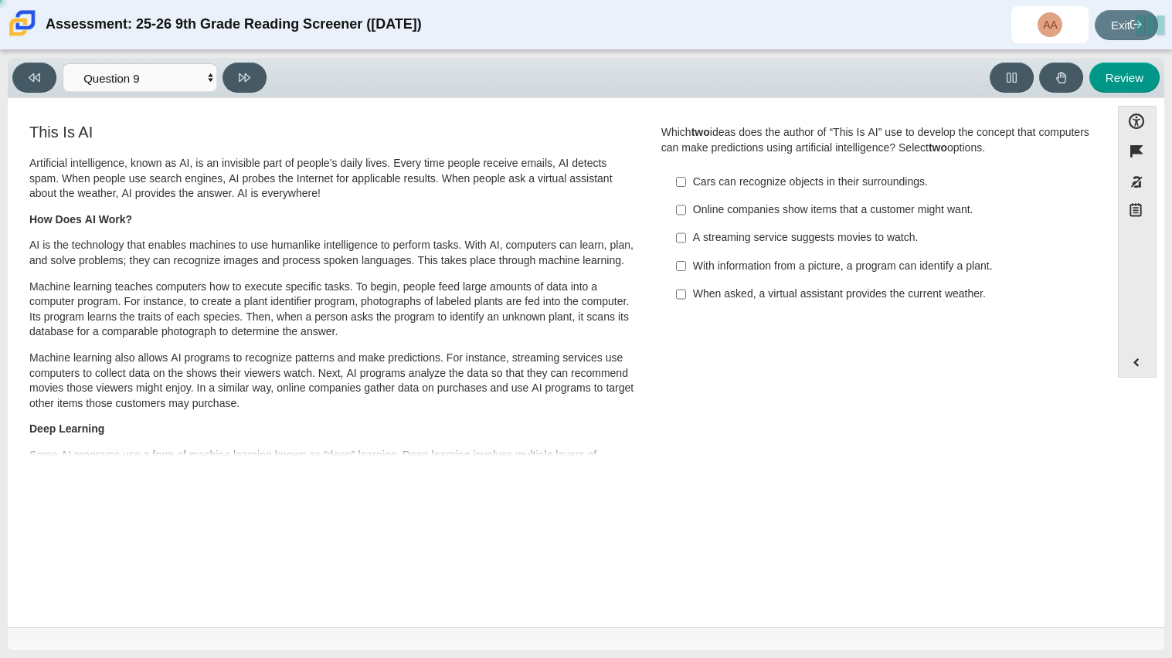
click at [354, 209] on div "Artificial intelligence, known as AI, is an invisible part of people’s daily li…" at bounding box center [332, 422] width 606 height 532
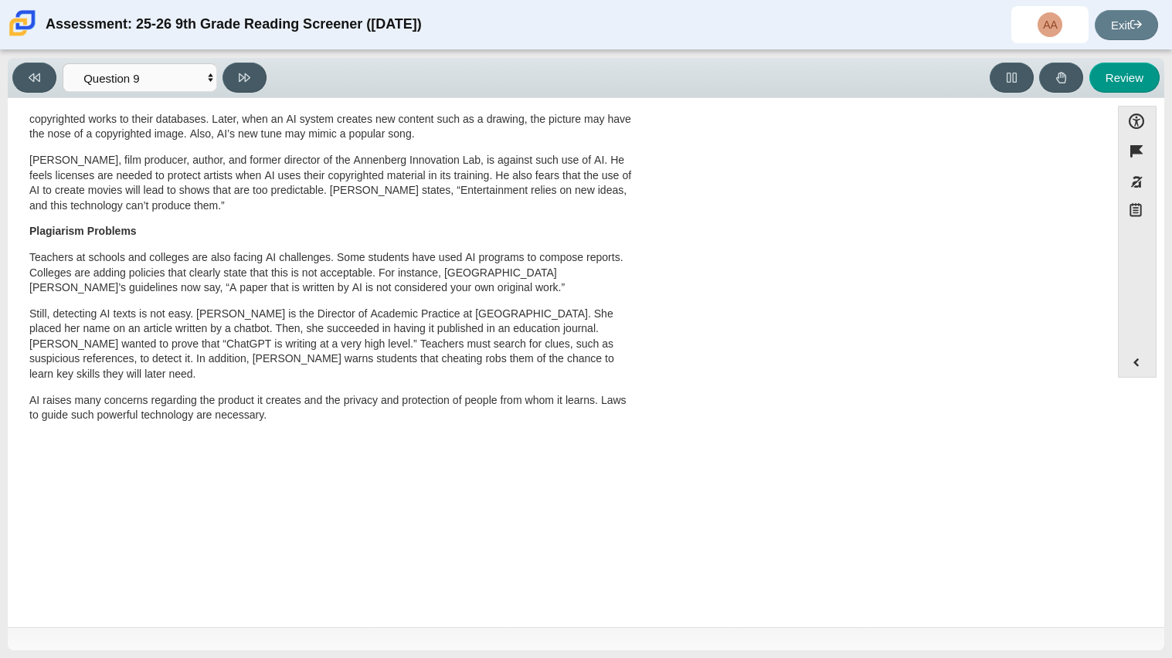
scroll to position [0, 0]
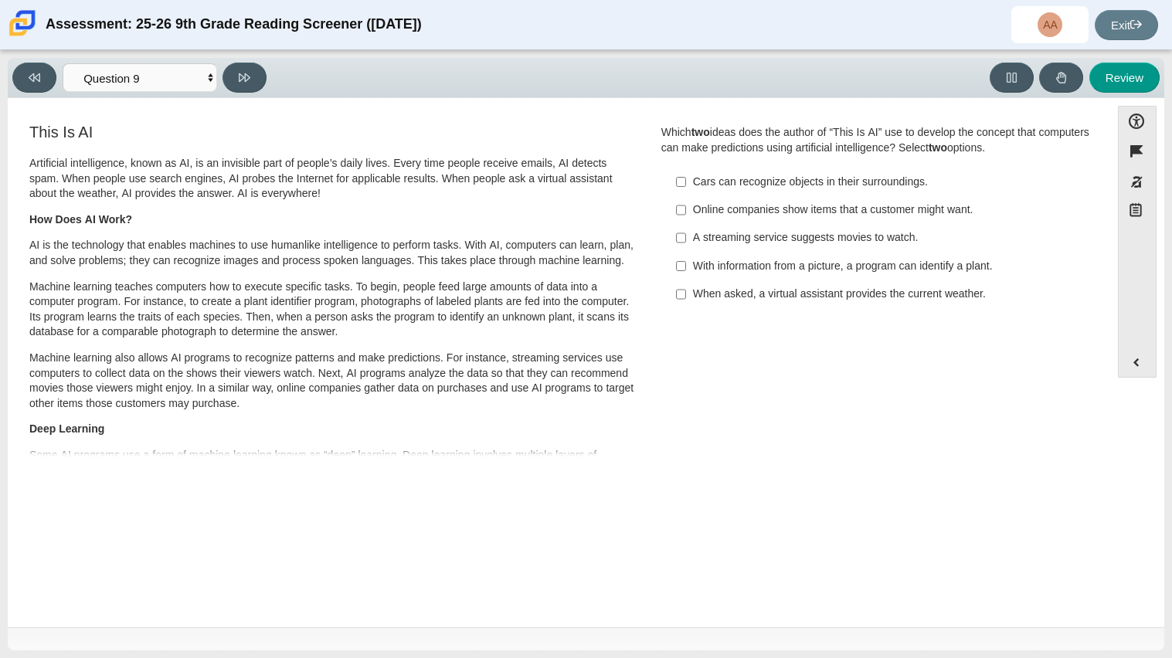
click at [841, 274] on label "With information from a picture, a program can identify a plant. With informati…" at bounding box center [877, 266] width 424 height 28
click at [686, 274] on input "With information from a picture, a program can identify a plant. With informati…" at bounding box center [681, 266] width 10 height 28
checkbox input "true"
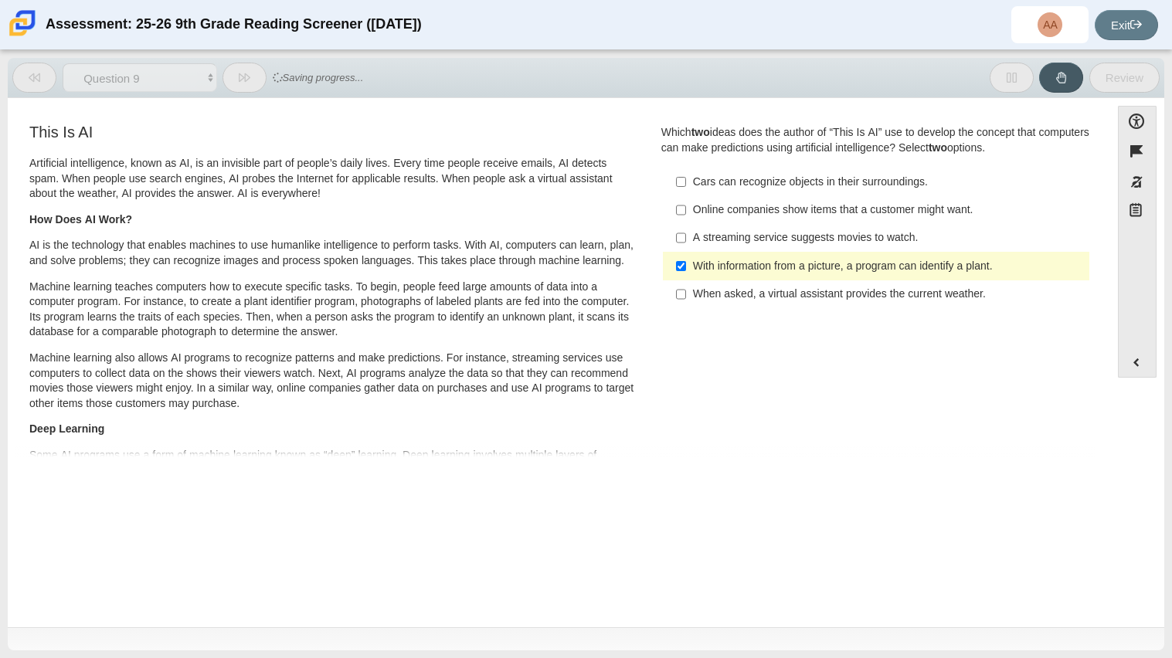
click at [849, 299] on div "When asked, a virtual assistant provides the current weather." at bounding box center [888, 294] width 390 height 15
click at [686, 299] on input "When asked, a virtual assistant provides the current weather. When asked, a vir…" at bounding box center [681, 294] width 10 height 28
checkbox input "true"
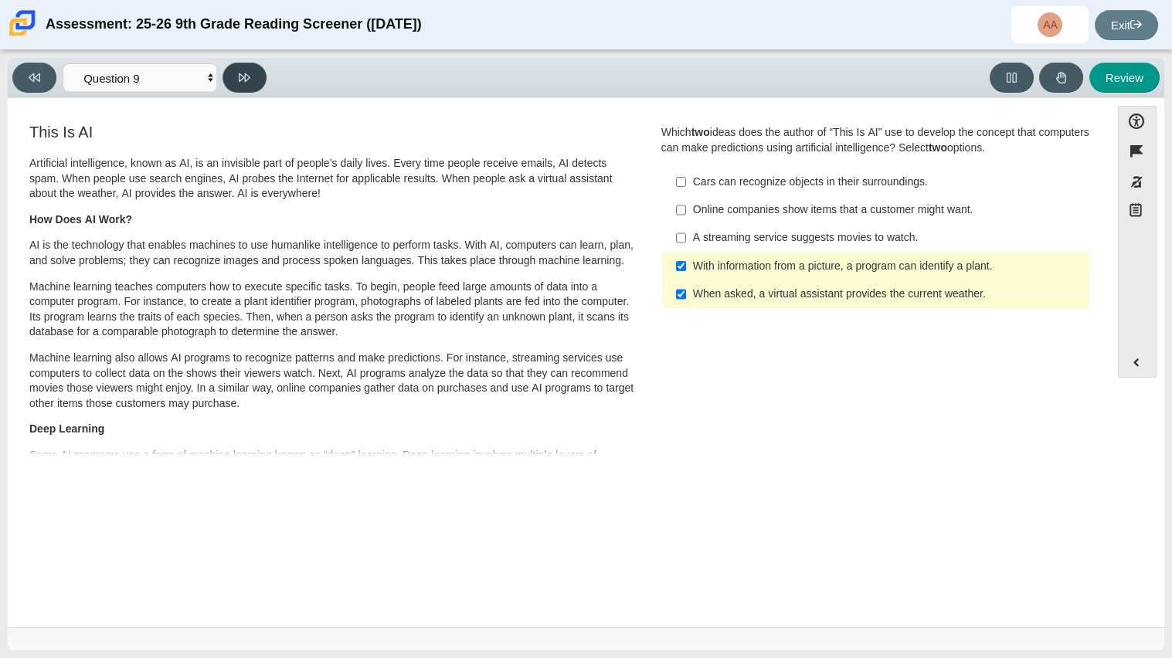
click at [246, 74] on icon at bounding box center [245, 78] width 12 height 12
select select "cdf3c14e-a918-44d1-9b63-3db0fa81641e"
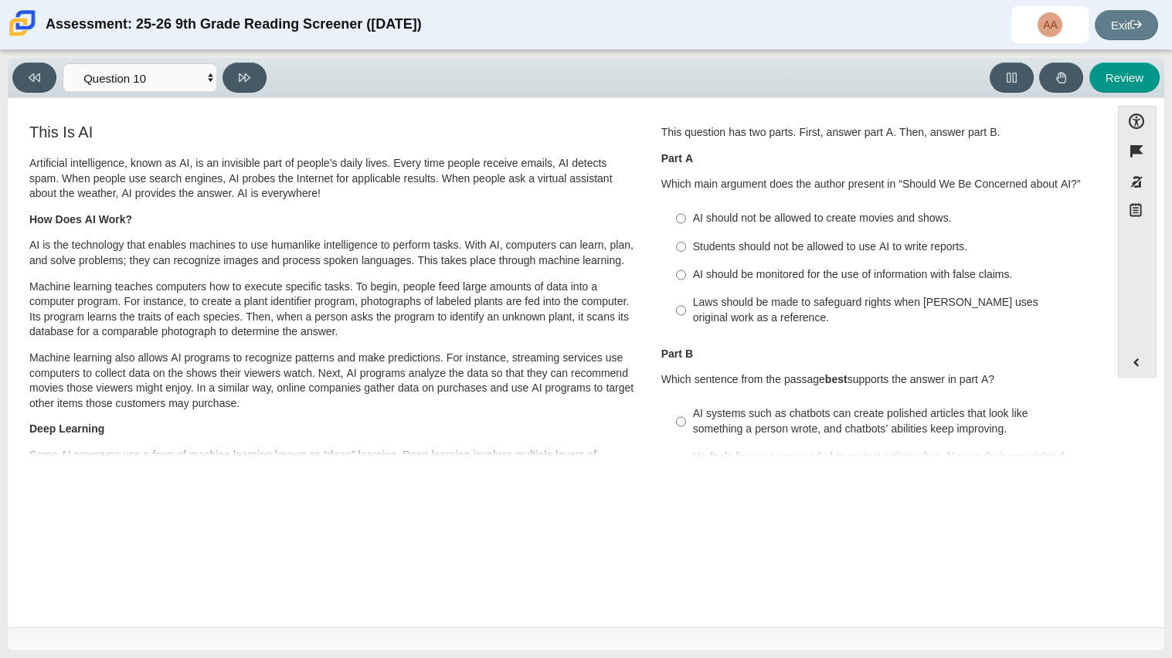
click at [826, 281] on div "AI should be monitored for the use of information with false claims." at bounding box center [888, 274] width 390 height 15
click at [686, 281] on input "AI should be monitored for the use of information with false claims. AI should …" at bounding box center [681, 275] width 10 height 28
radio input "true"
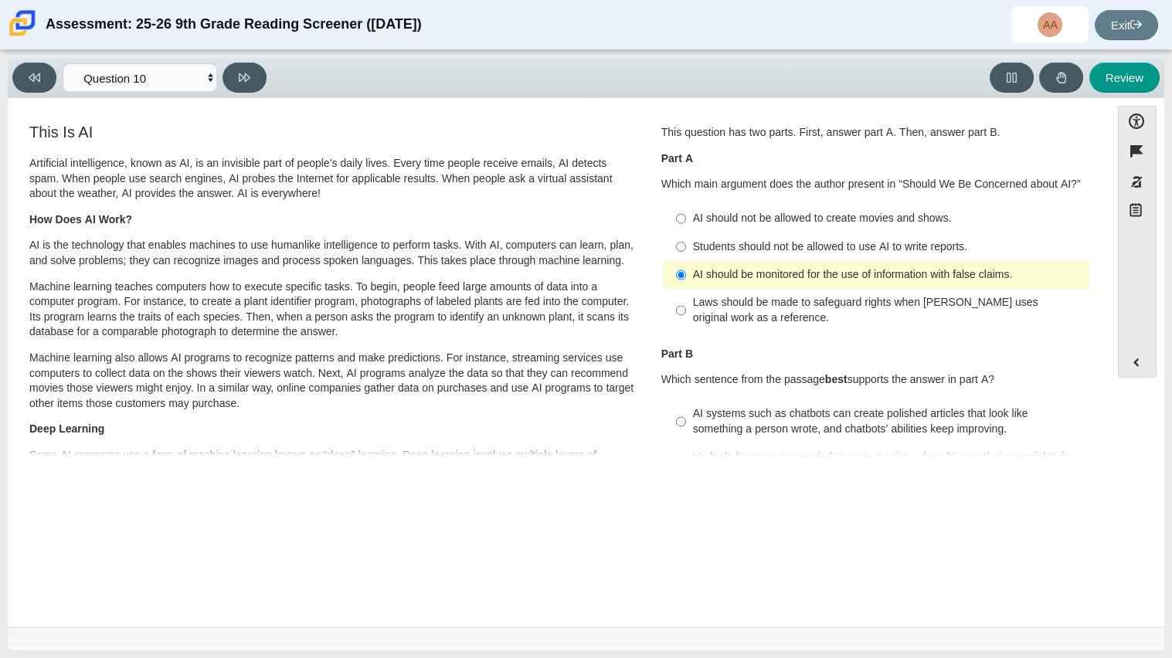
click at [826, 303] on div "Laws should be made to safeguard rights when AI uses original work as a referen…" at bounding box center [888, 310] width 390 height 30
click at [686, 303] on input "Laws should be made to safeguard rights when AI uses original work as a referen…" at bounding box center [681, 310] width 10 height 43
radio input "true"
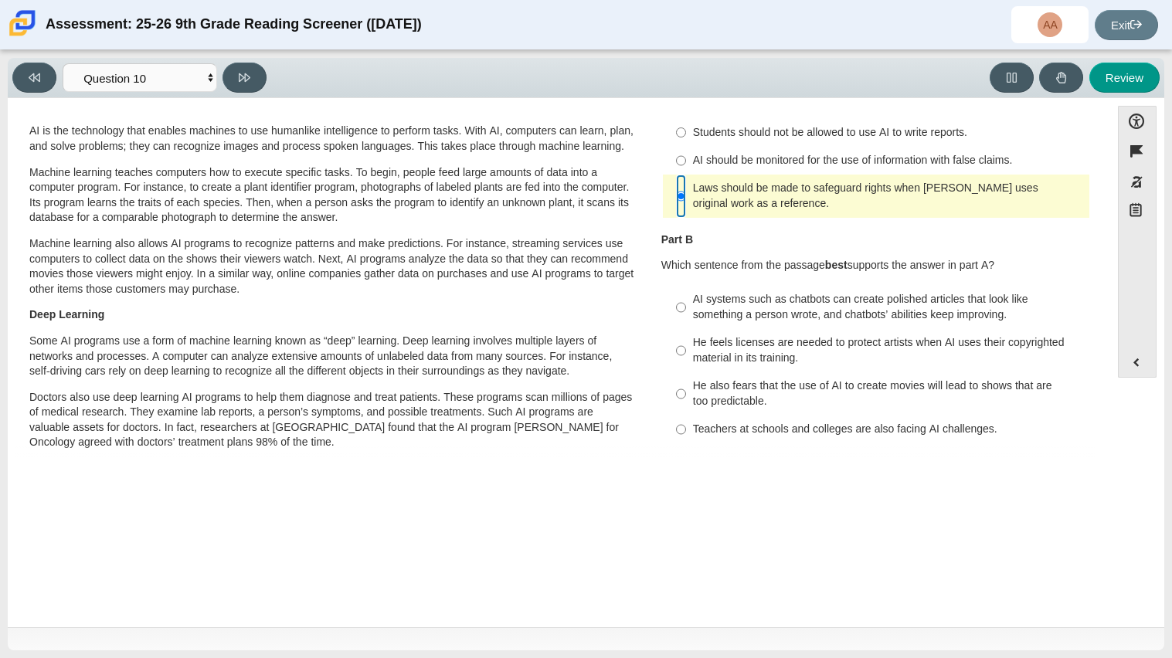
scroll to position [117, 0]
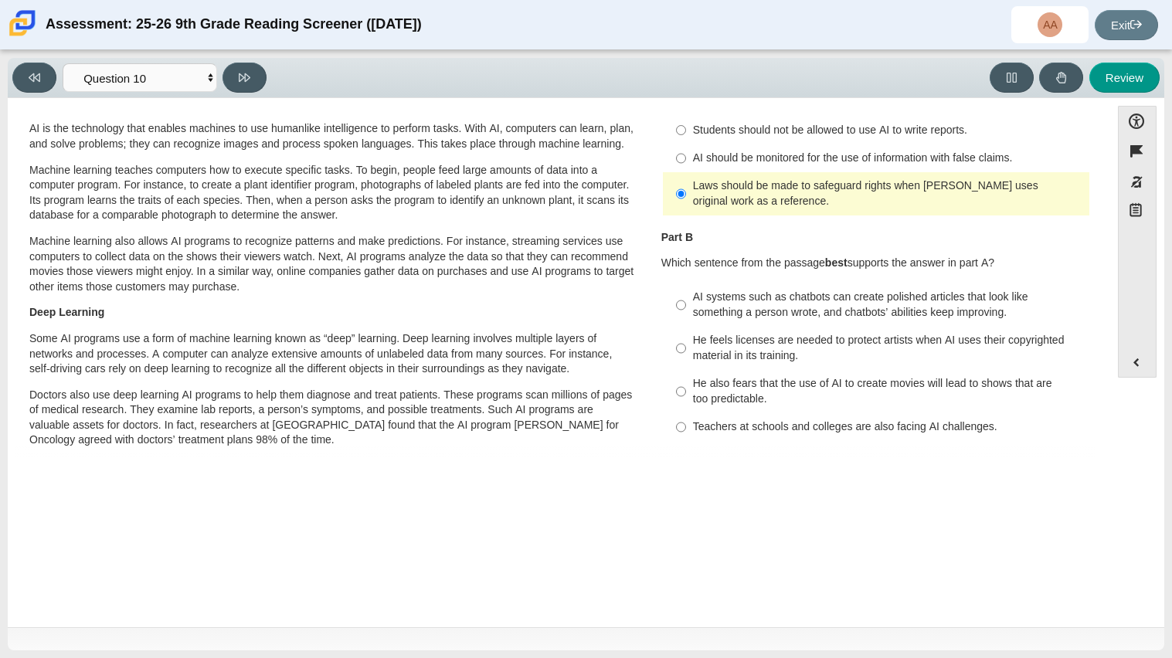
click at [849, 298] on div "AI systems such as chatbots can create polished articles that look like somethi…" at bounding box center [888, 305] width 390 height 30
click at [686, 298] on input "AI systems such as chatbots can create polished articles that look like somethi…" at bounding box center [681, 304] width 10 height 43
radio input "true"
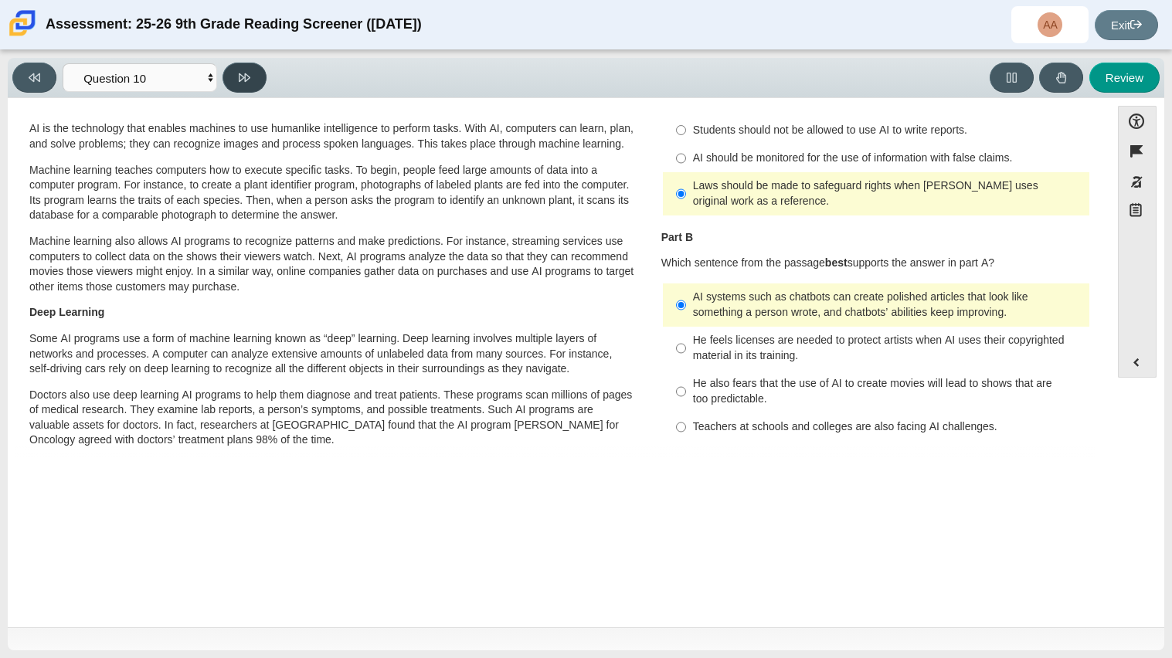
click at [259, 74] on button at bounding box center [244, 78] width 44 height 30
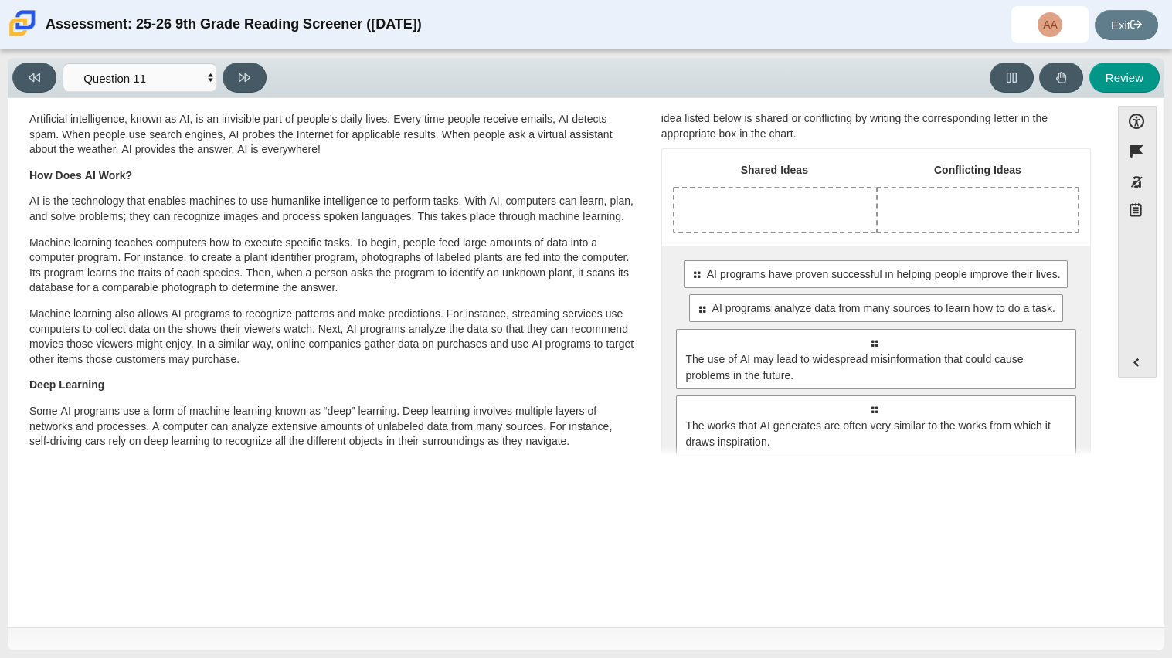
scroll to position [7, 0]
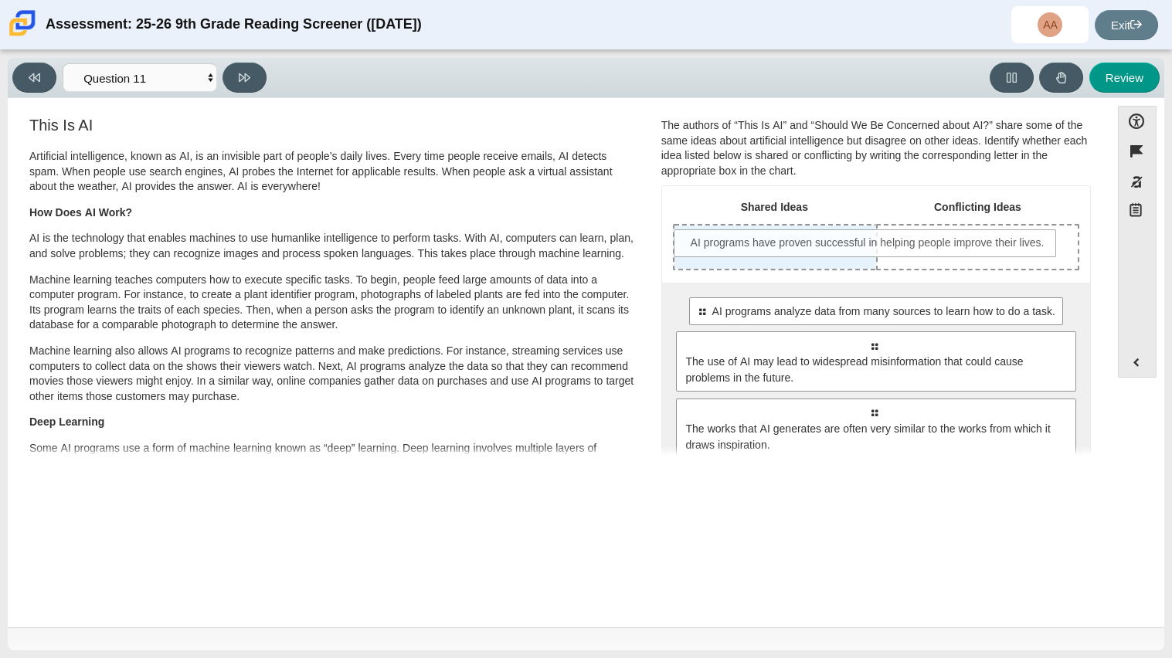
drag, startPoint x: 774, startPoint y: 315, endPoint x: 768, endPoint y: 247, distance: 68.2
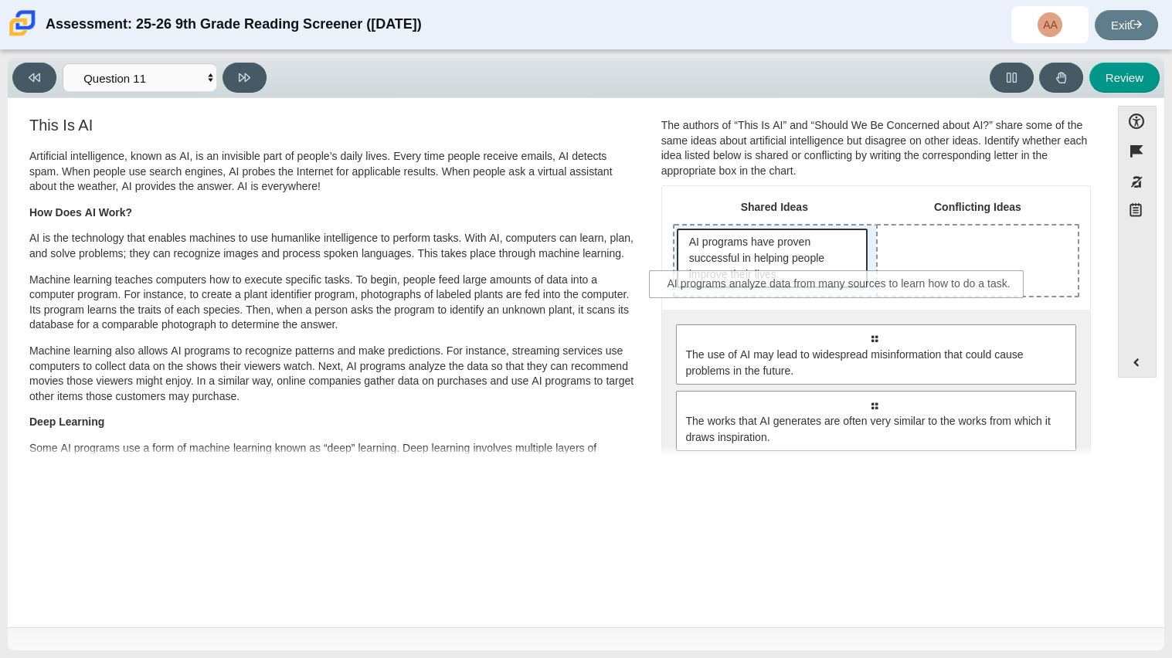
drag, startPoint x: 814, startPoint y: 339, endPoint x: 771, endPoint y: 276, distance: 76.1
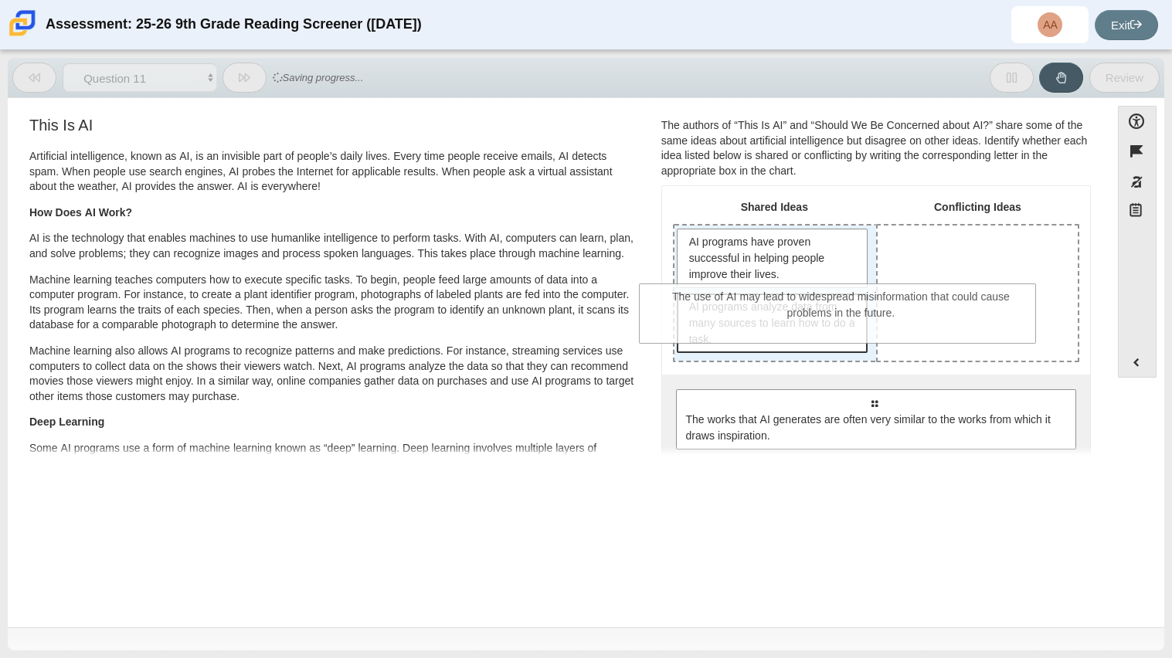
drag, startPoint x: 822, startPoint y: 417, endPoint x: 784, endPoint y: 300, distance: 123.3
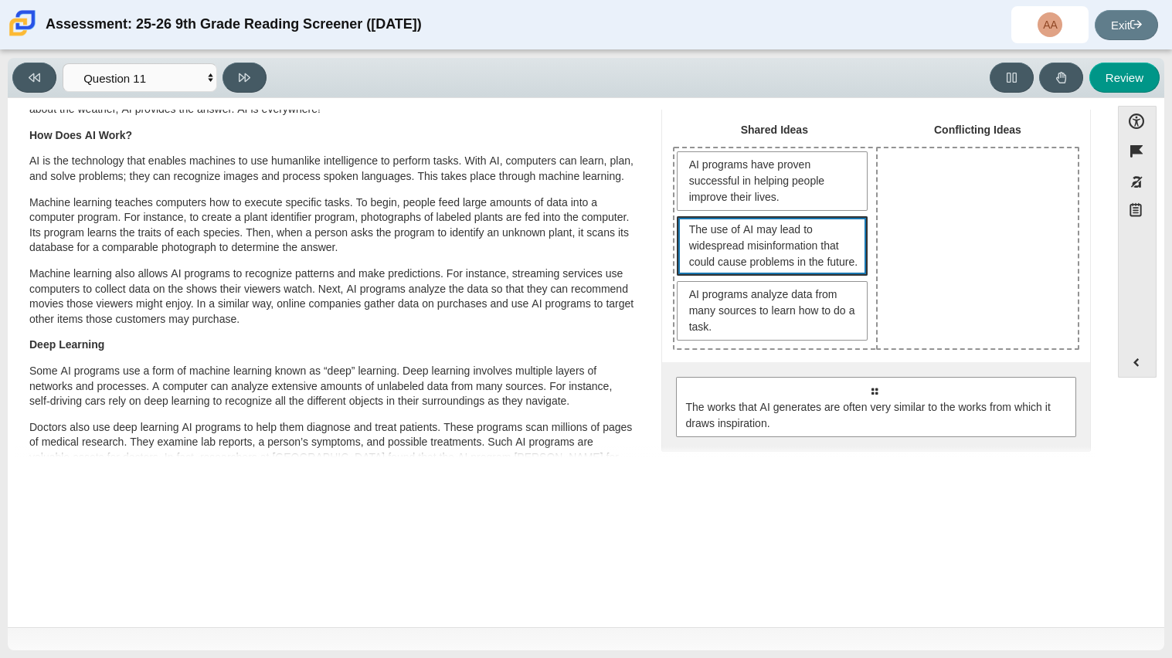
scroll to position [0, 0]
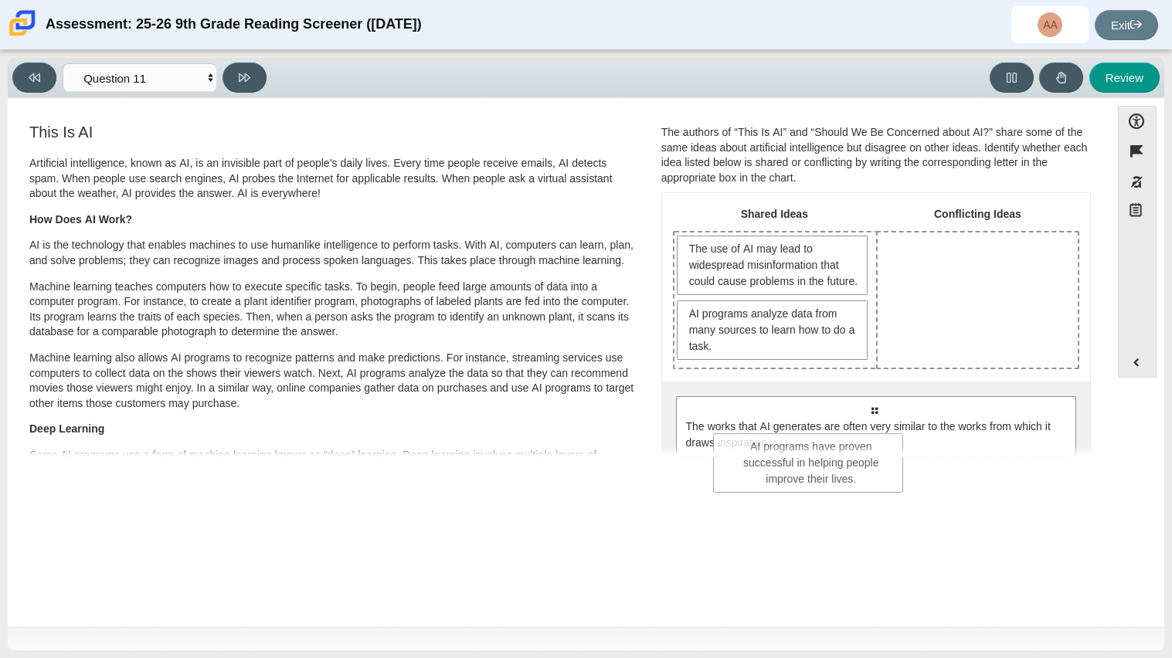
drag, startPoint x: 783, startPoint y: 260, endPoint x: 824, endPoint y: 459, distance: 203.4
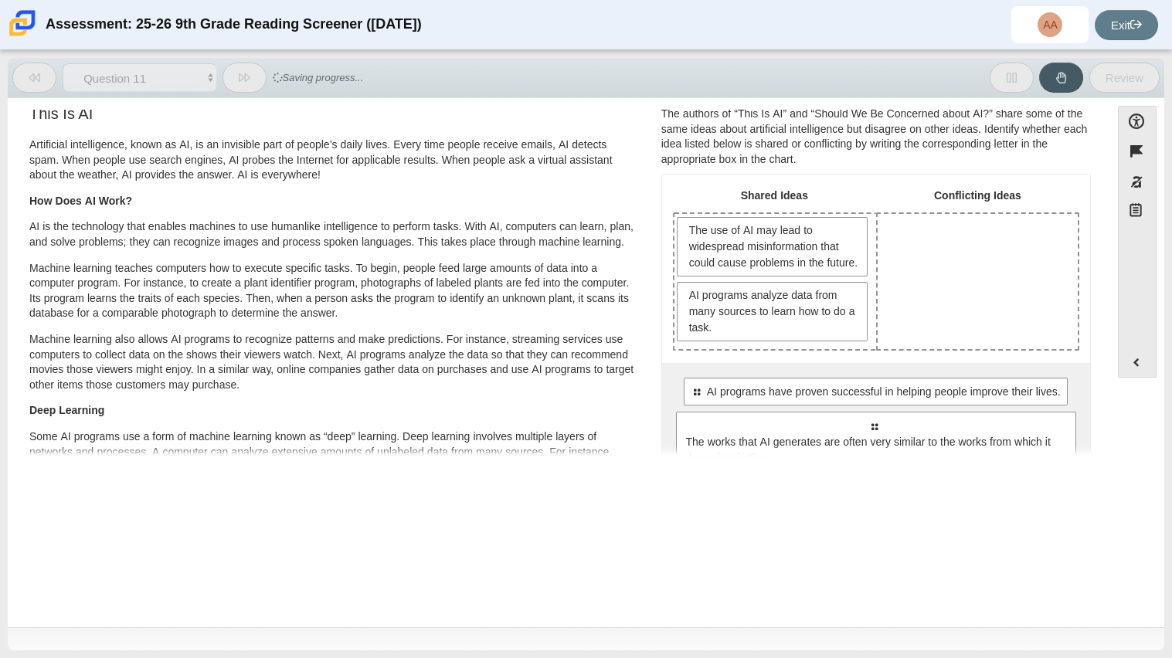
scroll to position [20, 0]
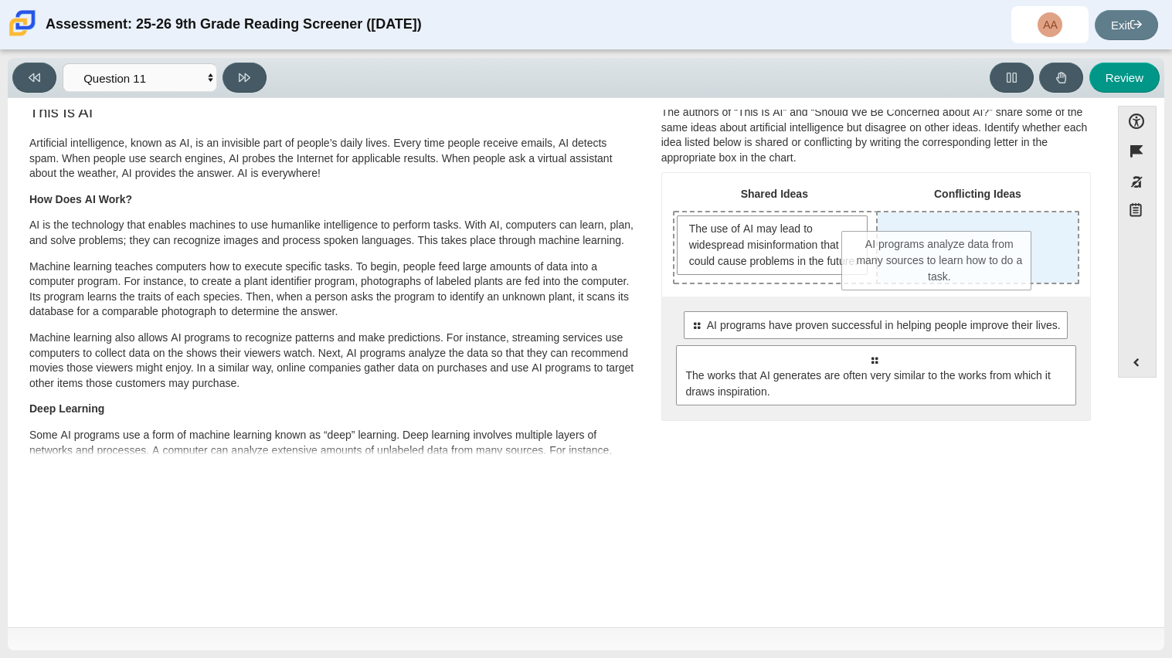
drag, startPoint x: 810, startPoint y: 321, endPoint x: 979, endPoint y: 256, distance: 181.2
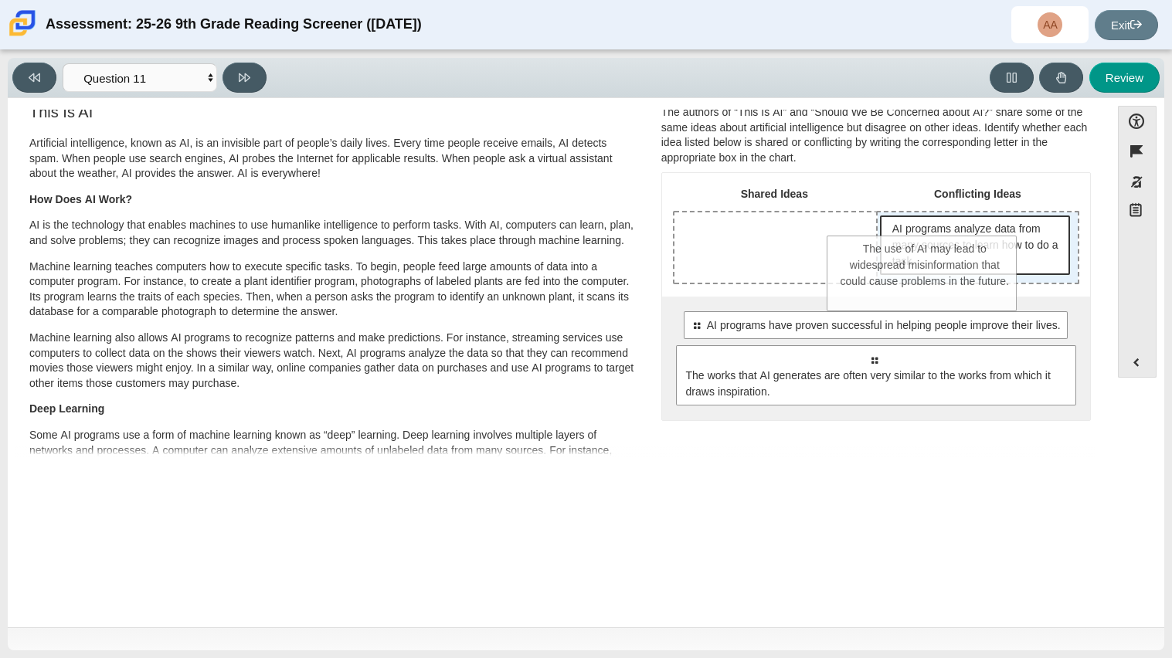
drag, startPoint x: 782, startPoint y: 249, endPoint x: 937, endPoint y: 270, distance: 155.9
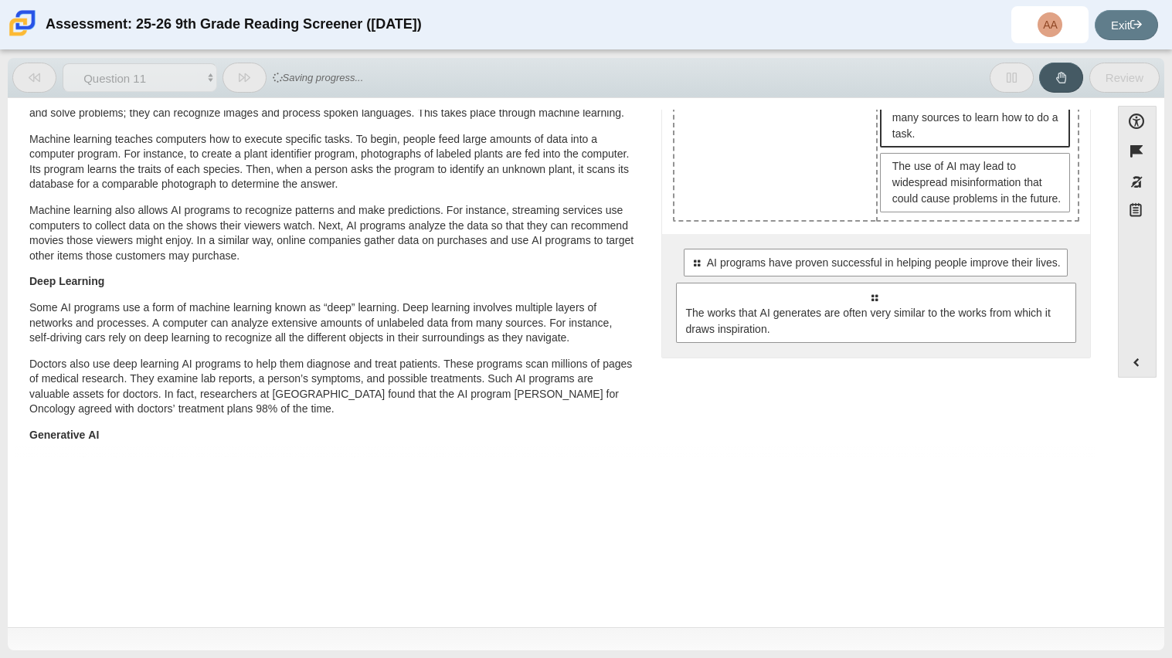
scroll to position [153, 0]
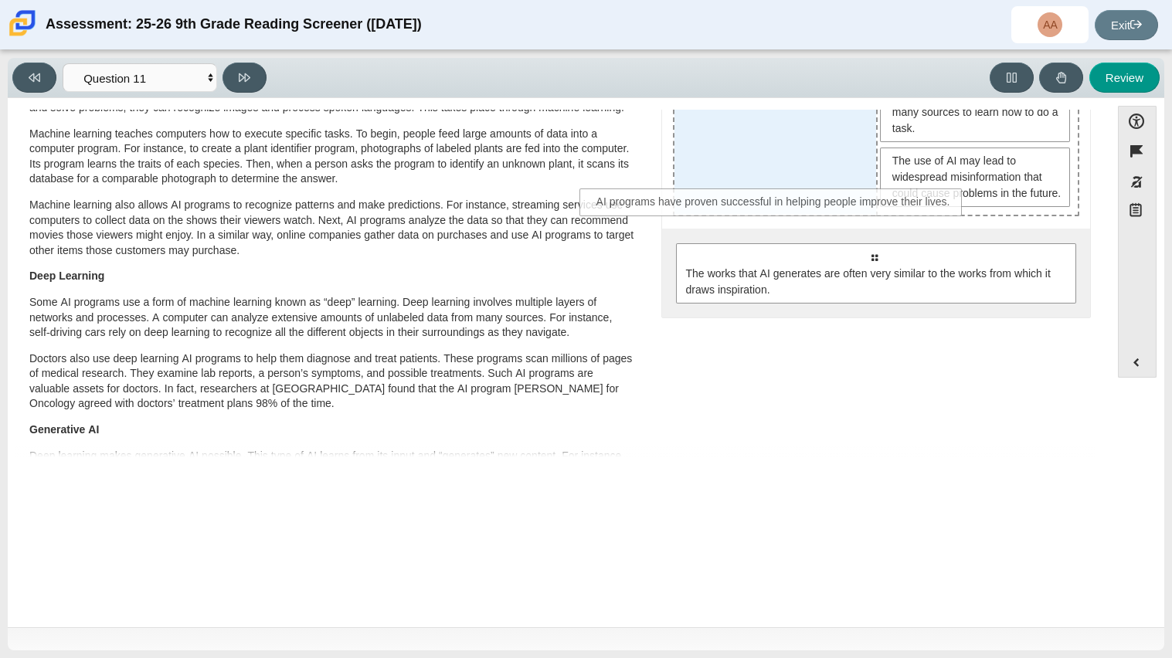
drag, startPoint x: 938, startPoint y: 275, endPoint x: 832, endPoint y: 202, distance: 128.8
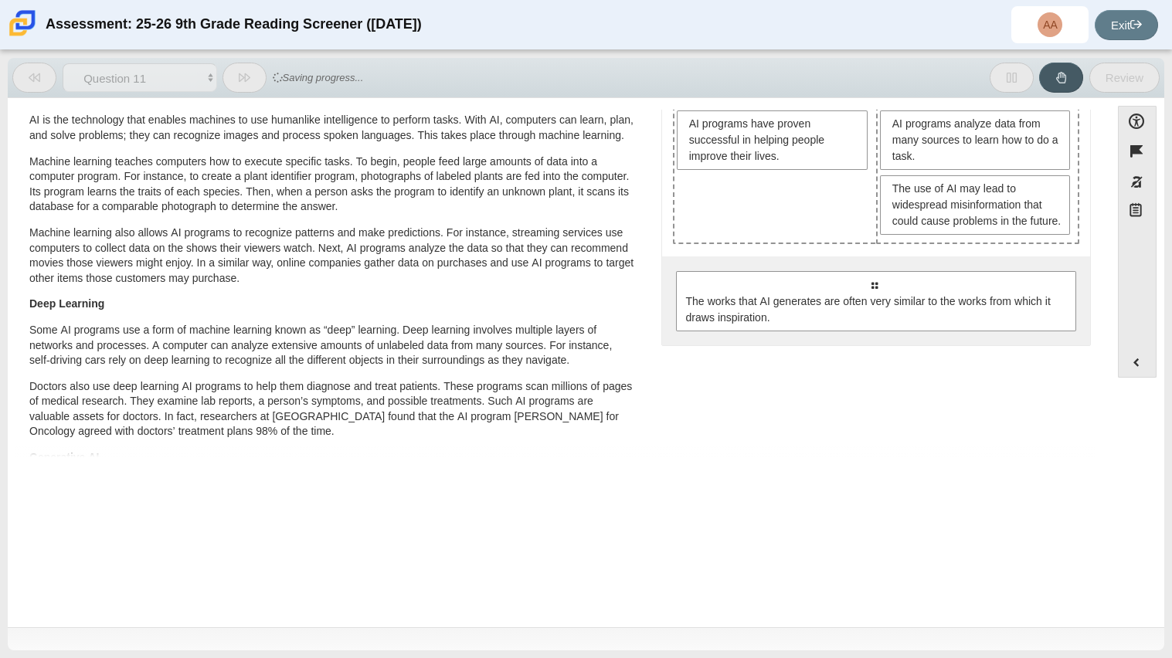
scroll to position [103, 0]
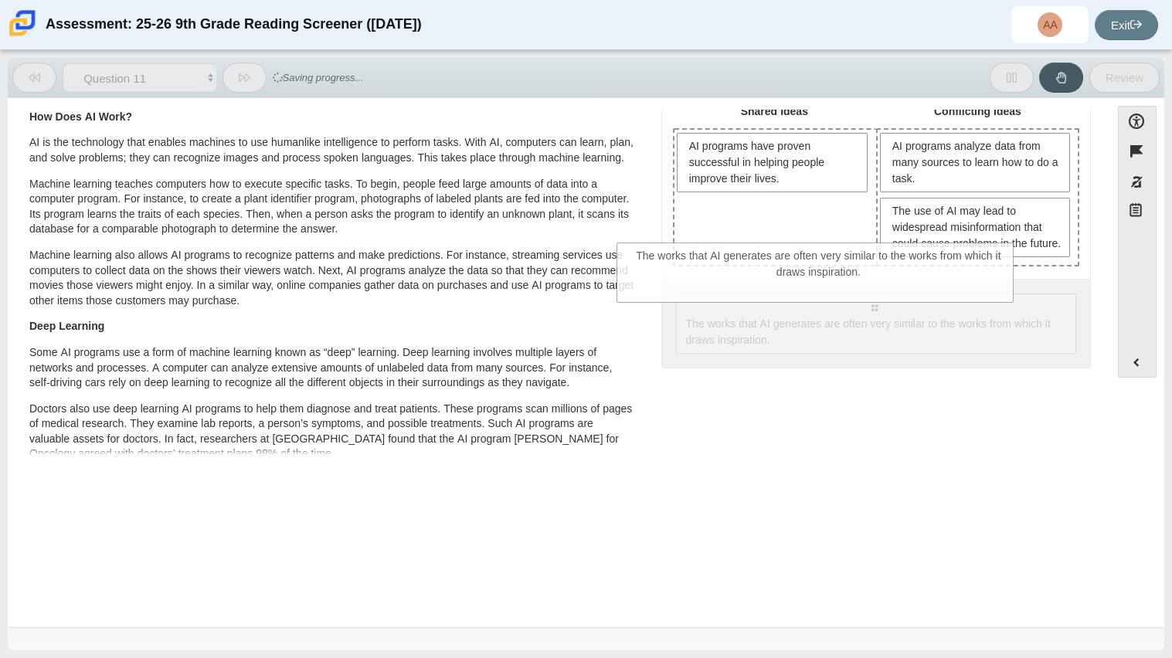
drag, startPoint x: 870, startPoint y: 347, endPoint x: 782, endPoint y: 261, distance: 122.9
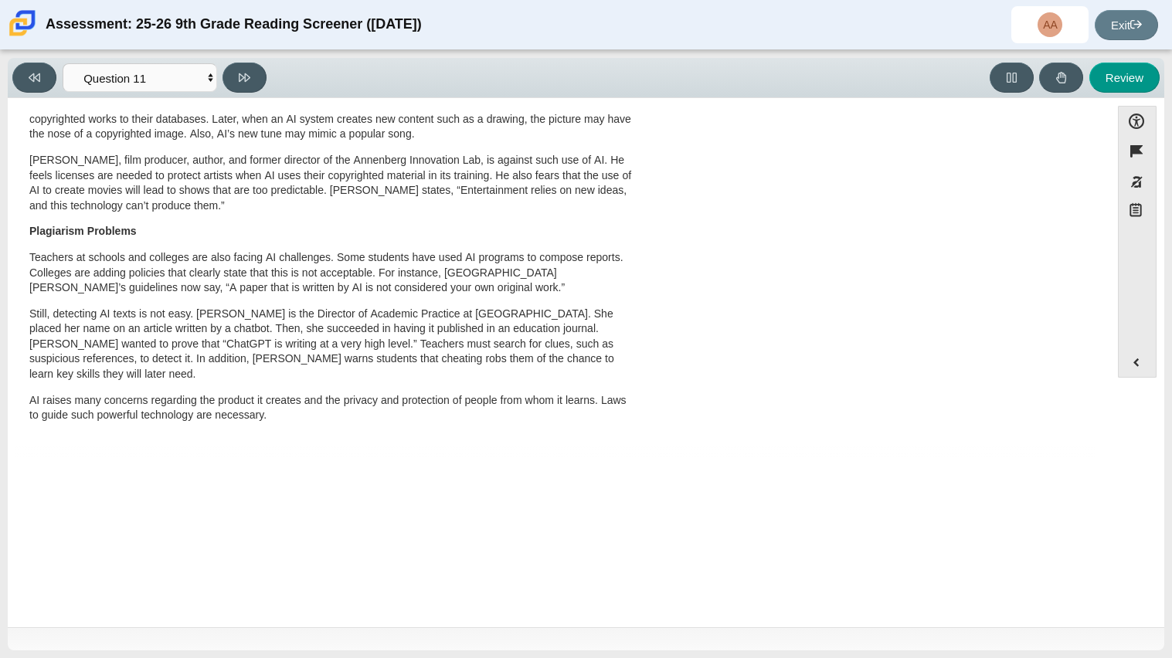
scroll to position [0, 0]
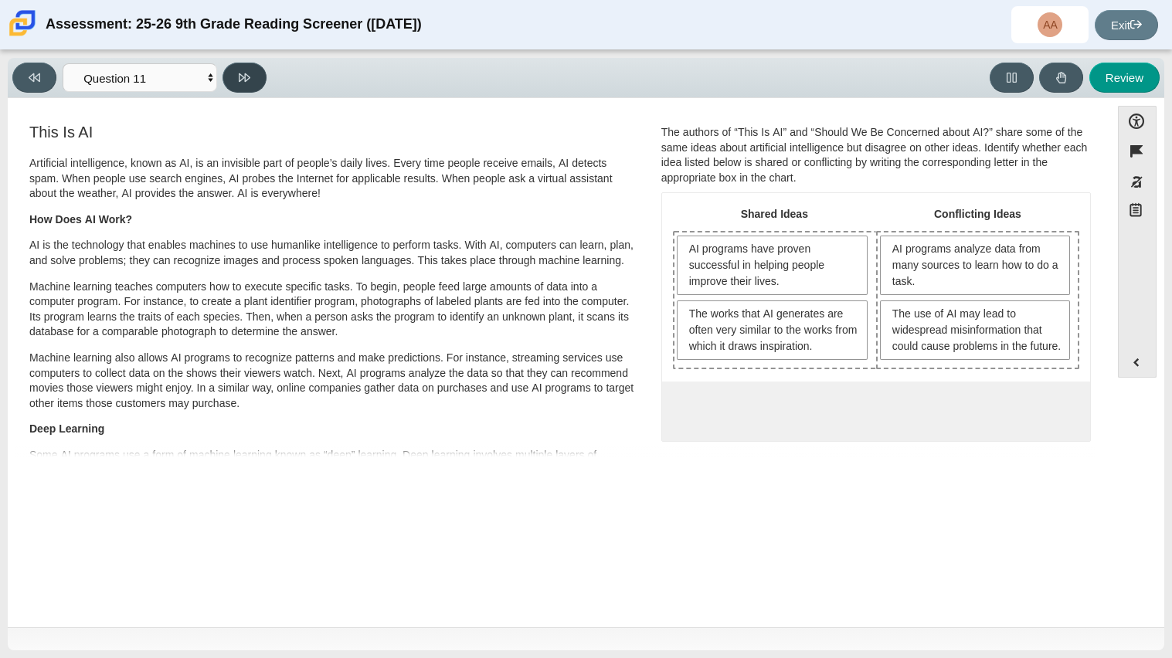
click at [255, 76] on button at bounding box center [244, 78] width 44 height 30
select select "c3effed4-44ce-4a19-bd96-1787f34e9b4c"
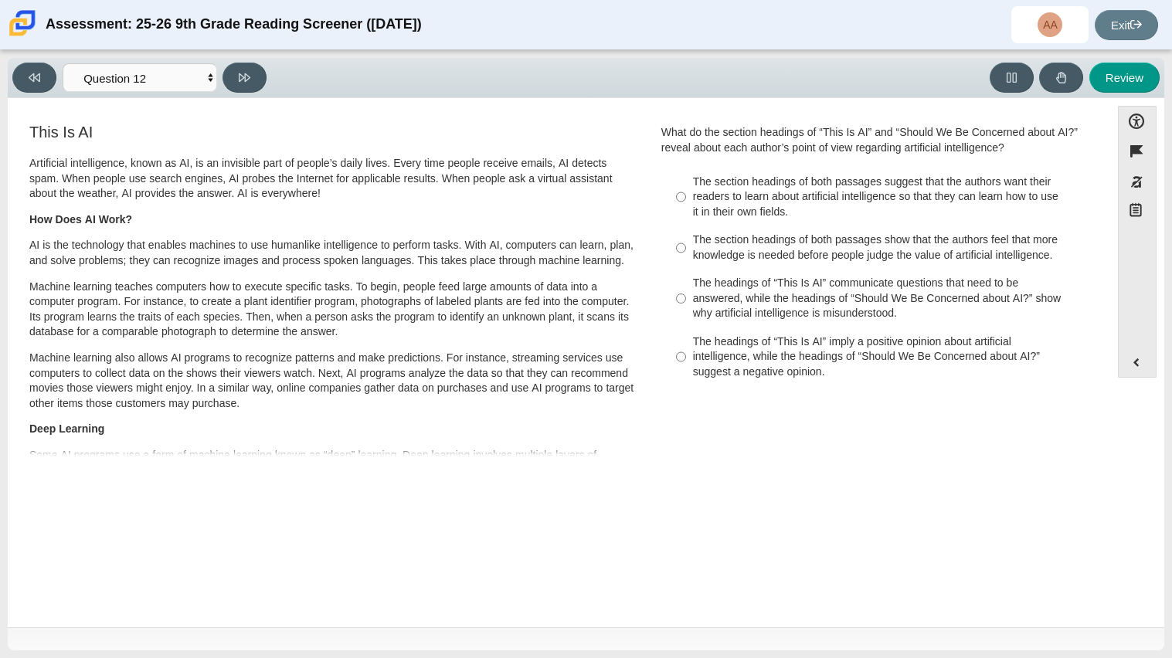
click at [849, 292] on div "The headings of “This Is AI” communicate questions that need to be answered, wh…" at bounding box center [888, 299] width 390 height 46
click at [686, 292] on input "The headings of “This Is AI” communicate questions that need to be answered, wh…" at bounding box center [681, 299] width 10 height 59
radio input "true"
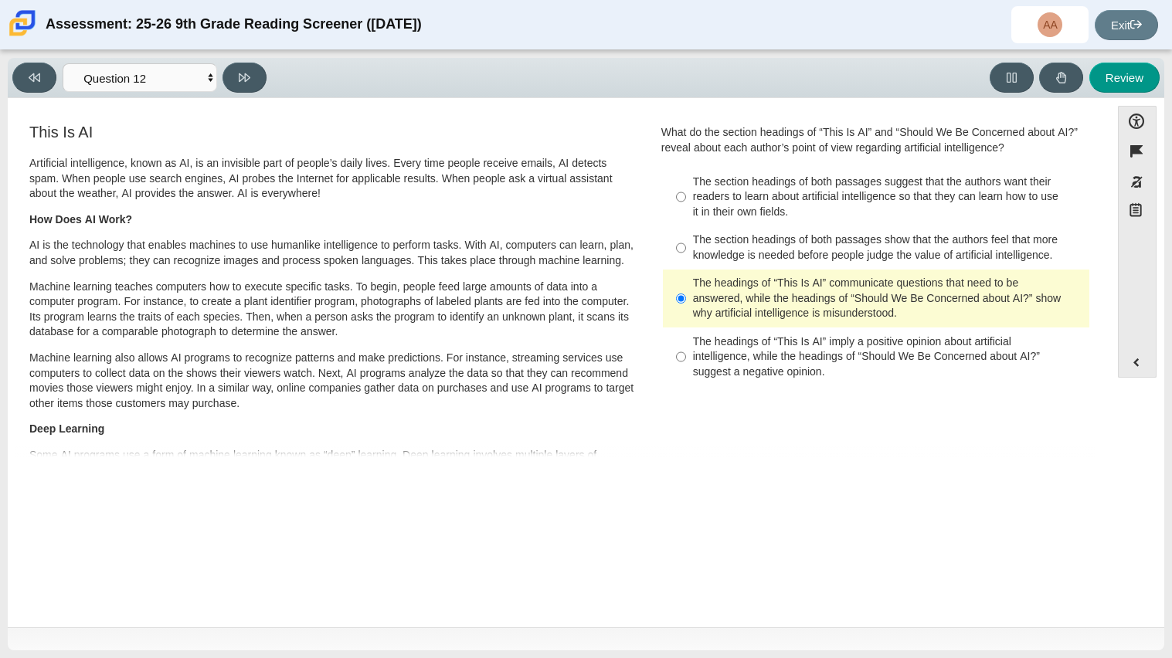
click at [782, 207] on div "The section headings of both passages suggest that the authors want their reade…" at bounding box center [888, 198] width 390 height 46
click at [686, 207] on input "The section headings of both passages suggest that the authors want their reade…" at bounding box center [681, 197] width 10 height 59
radio input "true"
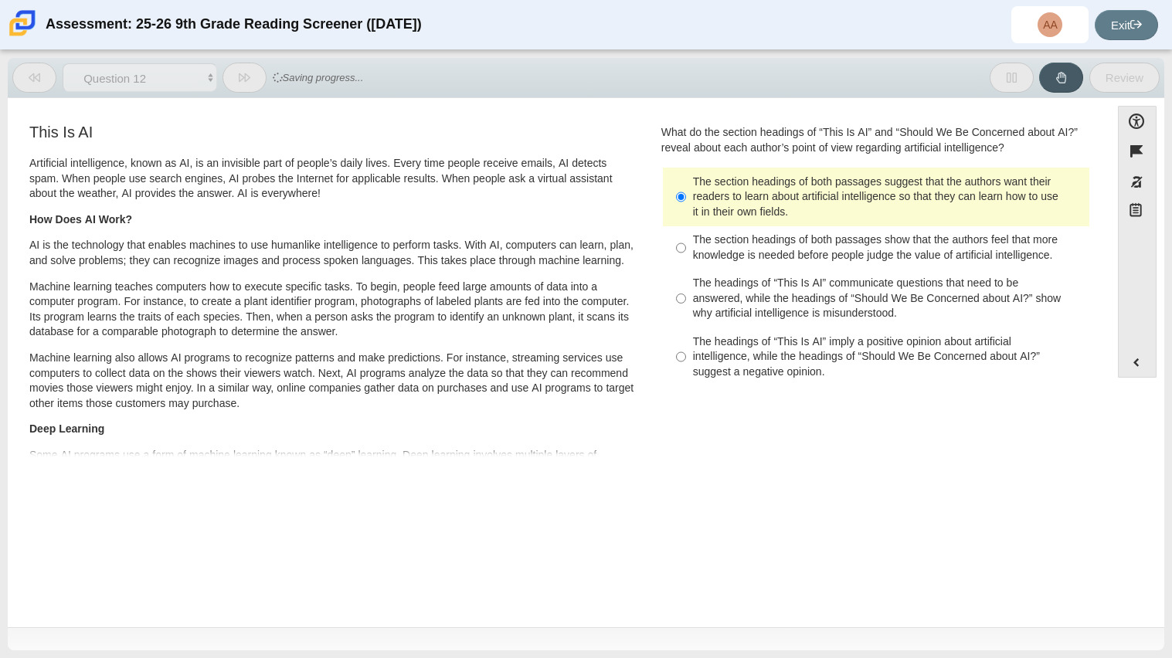
click at [795, 321] on div "The headings of “This Is AI” communicate questions that need to be answered, wh…" at bounding box center [888, 299] width 390 height 46
click at [686, 321] on input "The headings of “This Is AI” communicate questions that need to be answered, wh…" at bounding box center [681, 299] width 10 height 59
radio input "true"
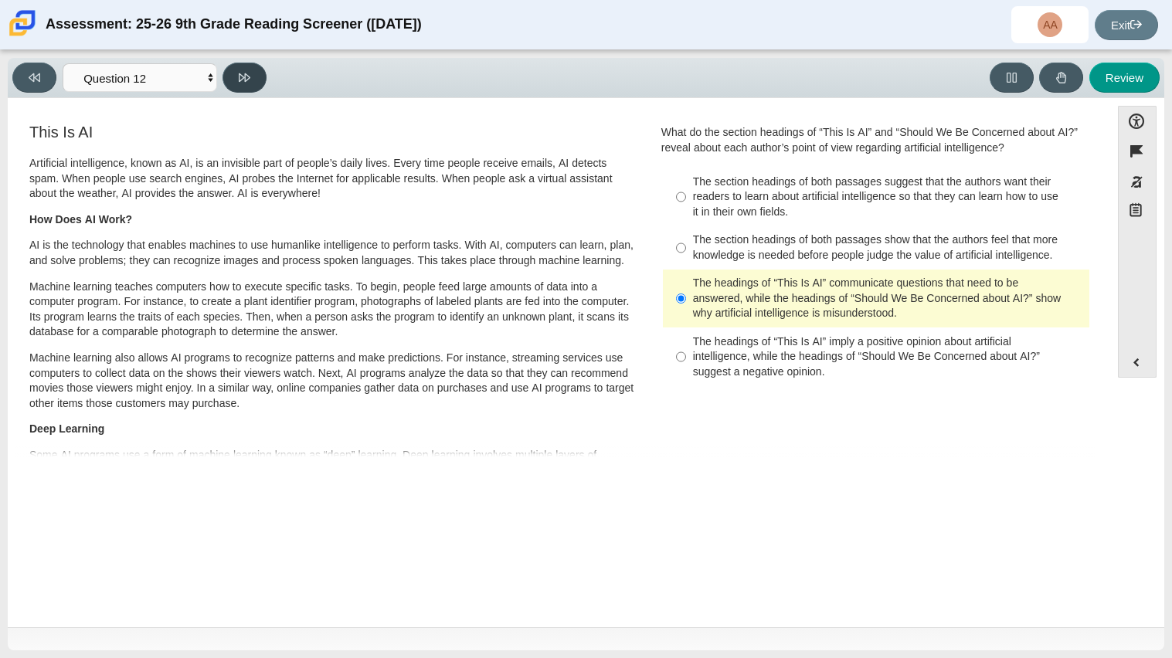
click at [247, 77] on icon at bounding box center [245, 77] width 12 height 8
select select "review"
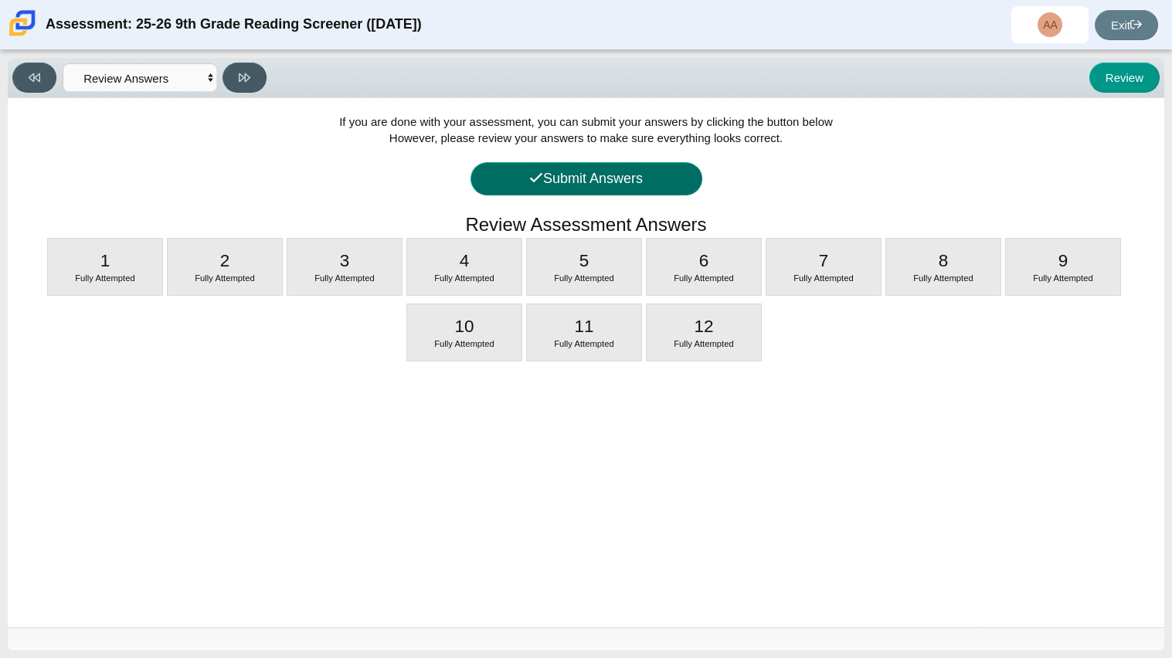
click at [671, 179] on button "Submit Answers" at bounding box center [586, 178] width 232 height 33
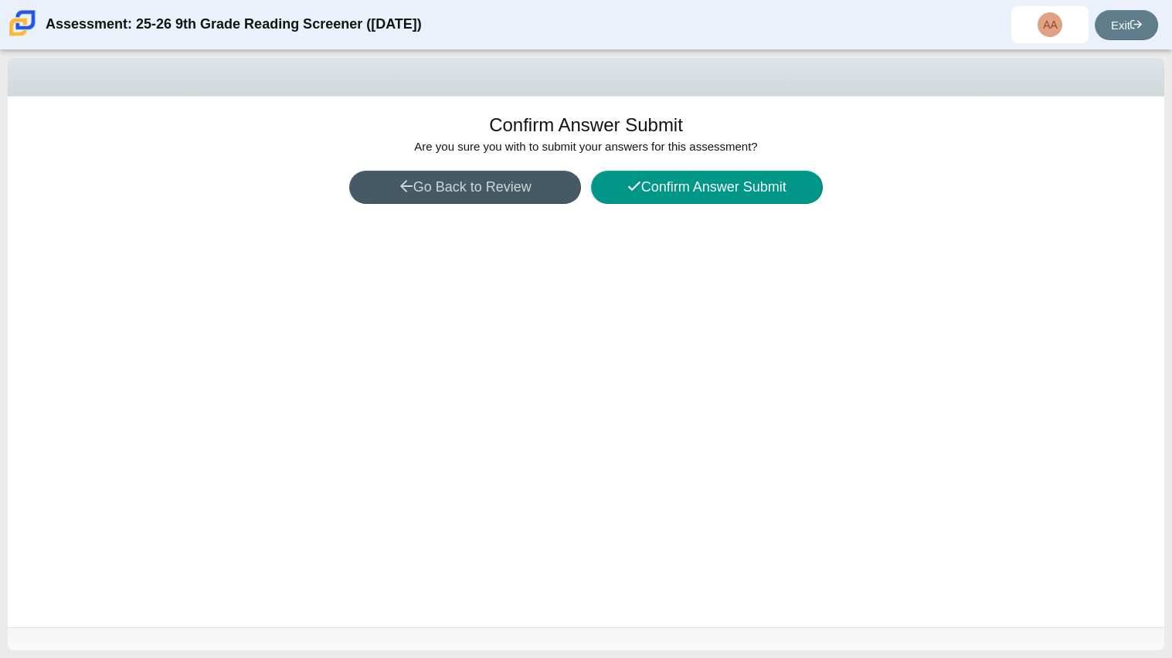
click at [700, 165] on div "Confirm Answer Submit Are you sure you with to submit your answers for this ass…" at bounding box center [586, 362] width 1156 height 531
click at [717, 185] on button "Confirm Answer Submit" at bounding box center [707, 187] width 232 height 33
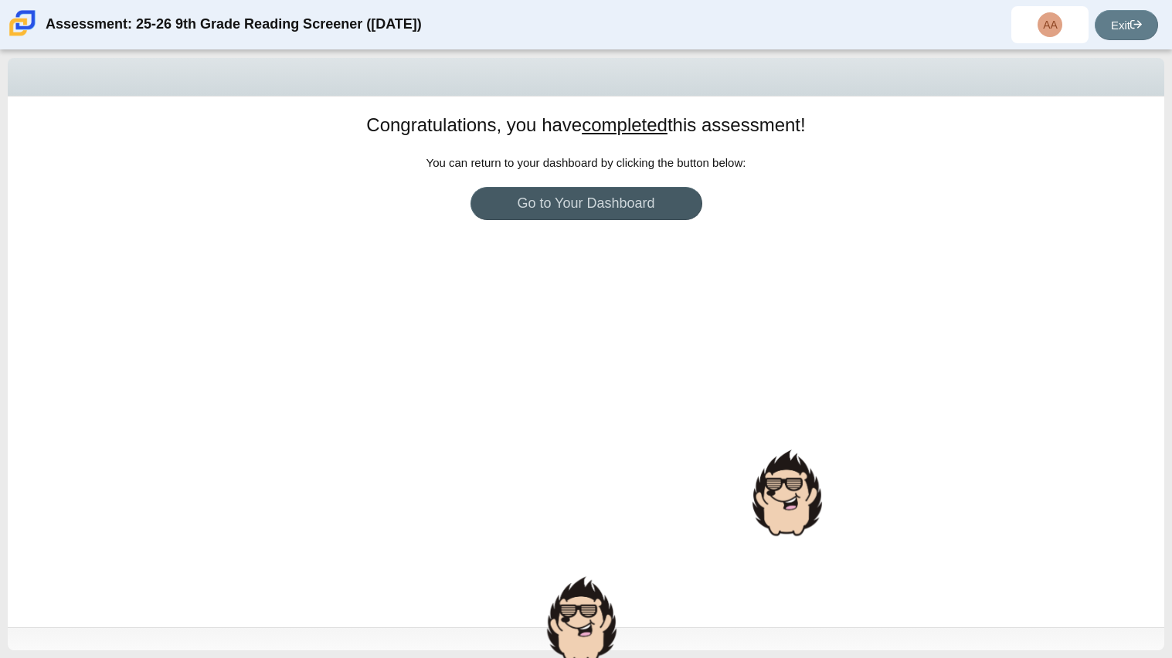
scroll to position [2, 0]
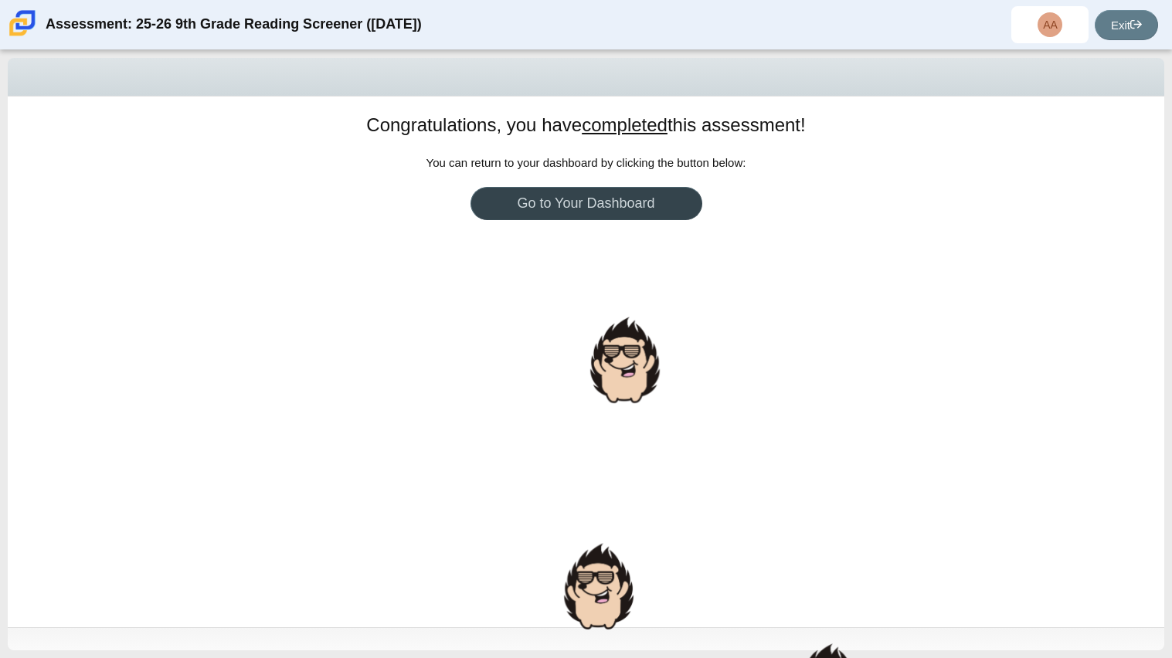
click at [660, 215] on link "Go to Your Dashboard" at bounding box center [586, 203] width 232 height 33
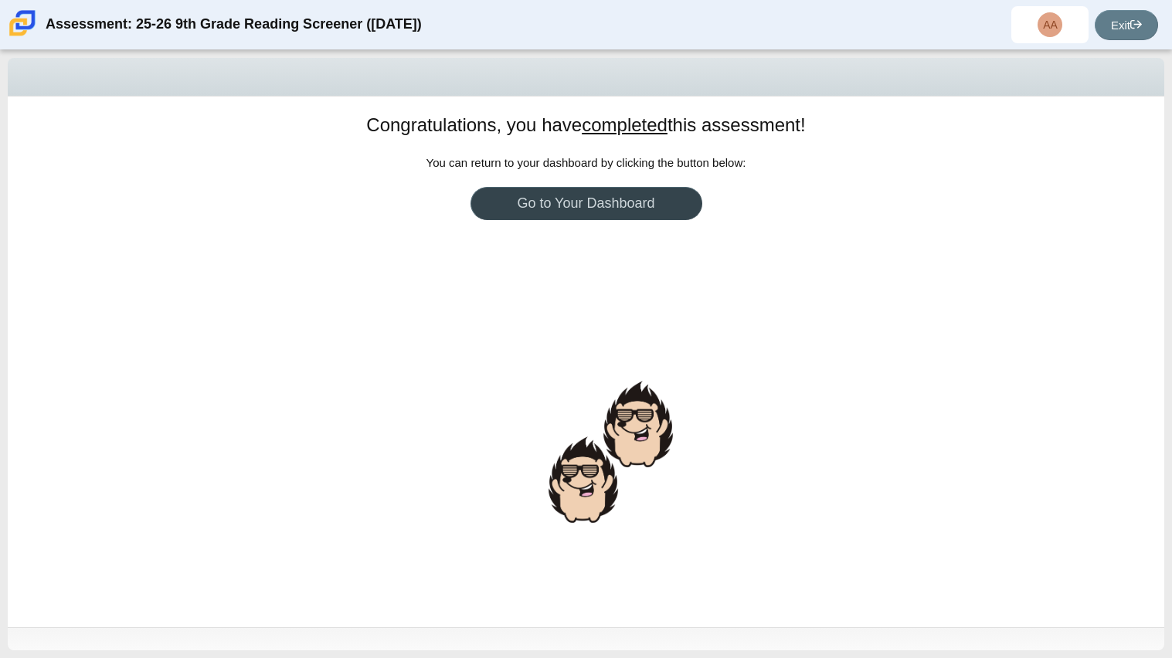
scroll to position [2, 0]
